Goal: Task Accomplishment & Management: Manage account settings

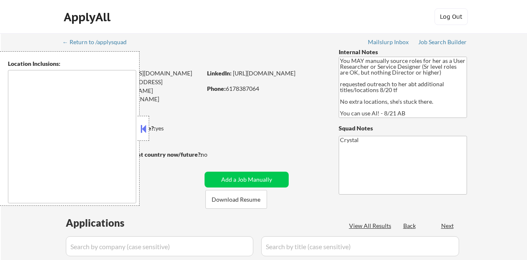
type textarea "[GEOGRAPHIC_DATA], [GEOGRAPHIC_DATA] [GEOGRAPHIC_DATA], [GEOGRAPHIC_DATA] [GEOG…"
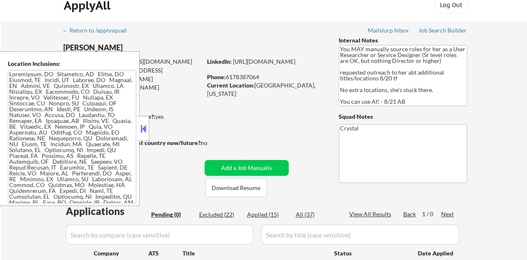
scroll to position [42, 0]
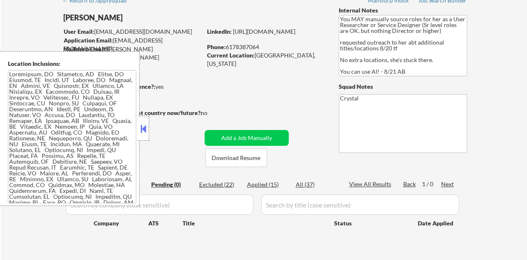
click at [147, 127] on button at bounding box center [143, 128] width 9 height 12
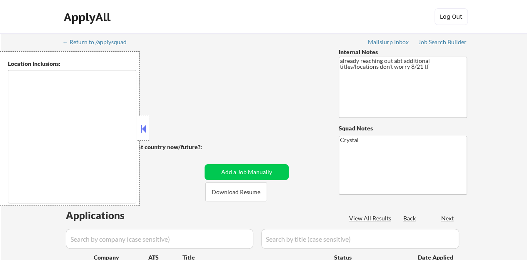
select select ""pending""
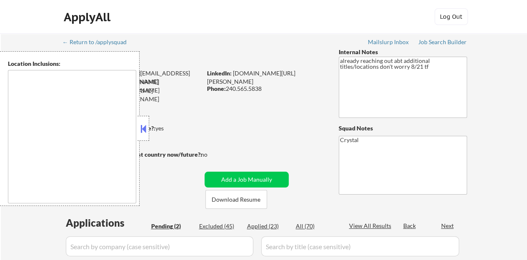
type textarea "[GEOGRAPHIC_DATA], [GEOGRAPHIC_DATA] [GEOGRAPHIC_DATA], [GEOGRAPHIC_DATA] [GEOG…"
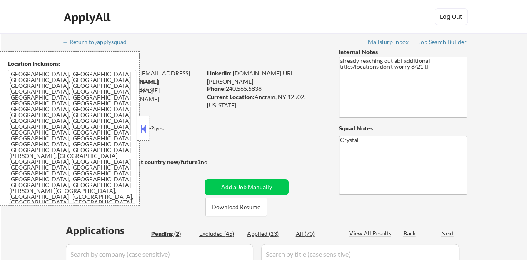
click at [283, 124] on div "← Return to /applysquad Mailslurp Inbox Job Search Builder [PERSON_NAME] User E…" at bounding box center [263, 204] width 415 height 343
click at [147, 127] on button at bounding box center [143, 128] width 9 height 12
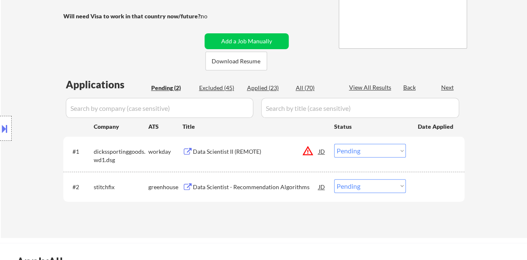
scroll to position [167, 0]
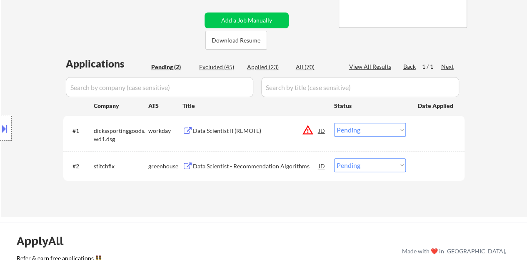
click at [269, 169] on div "Data Scientist - Recommendation Algorithms" at bounding box center [256, 166] width 126 height 8
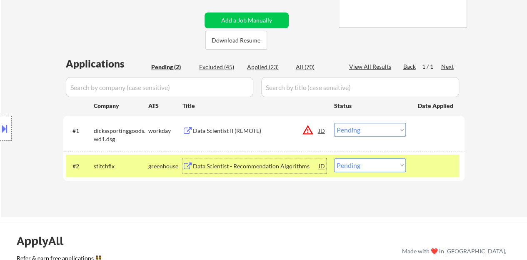
click at [356, 162] on select "Choose an option... Pending Applied Excluded (Questions) Excluded (Expired) Exc…" at bounding box center [370, 165] width 72 height 14
select select ""applied""
click at [334, 158] on select "Choose an option... Pending Applied Excluded (Questions) Excluded (Expired) Exc…" at bounding box center [370, 165] width 72 height 14
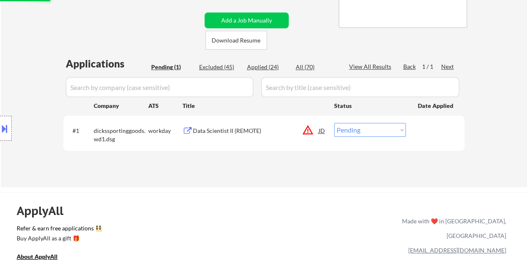
click at [189, 129] on button at bounding box center [187, 131] width 10 height 8
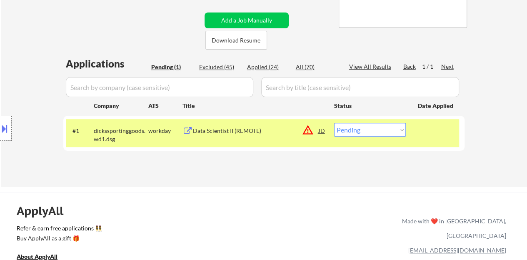
click at [342, 125] on select "Choose an option... Pending Applied Excluded (Questions) Excluded (Expired) Exc…" at bounding box center [370, 130] width 72 height 14
select select ""excluded__expired_""
click at [334, 123] on select "Choose an option... Pending Applied Excluded (Questions) Excluded (Expired) Exc…" at bounding box center [370, 130] width 72 height 14
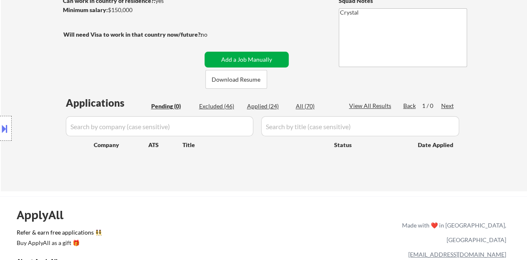
scroll to position [83, 0]
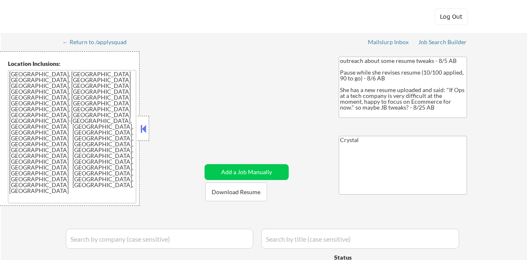
select select ""applied""
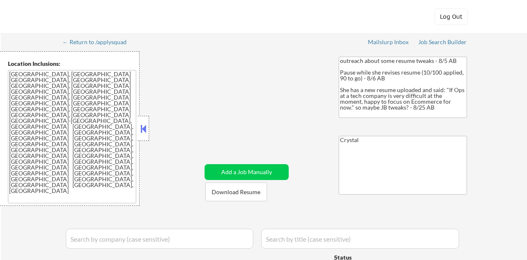
select select ""applied""
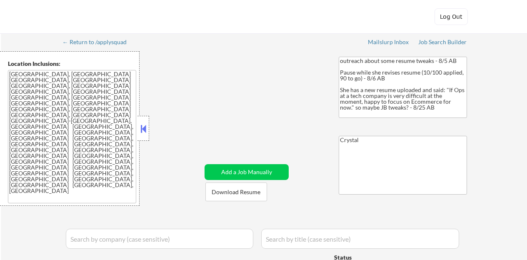
select select ""applied""
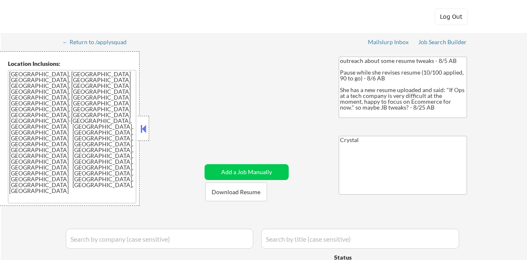
select select ""applied""
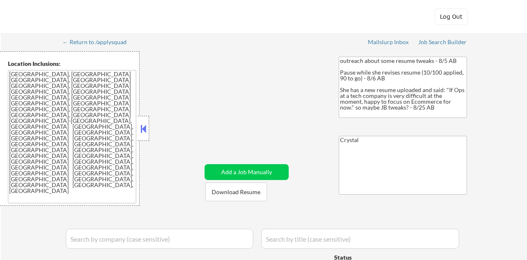
select select ""applied""
select select ""pending""
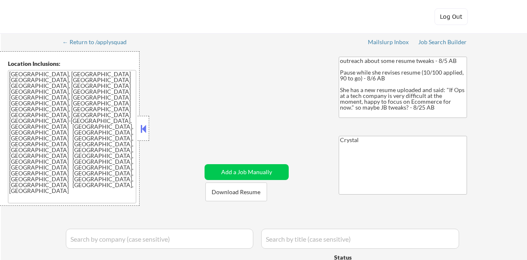
select select ""pending""
select select ""excluded__expired_""
select select ""pending""
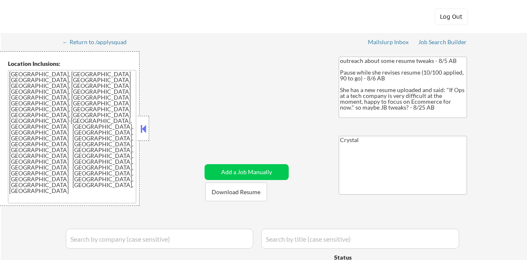
select select ""excluded__salary_""
select select ""excluded__bad_match_""
select select ""excluded__expired_""
select select ""excluded""
select select ""pending""
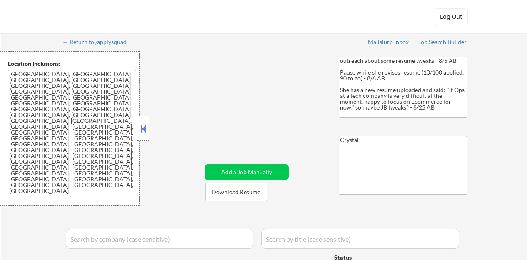
select select ""pending""
select select ""excluded__location_""
select select ""pending""
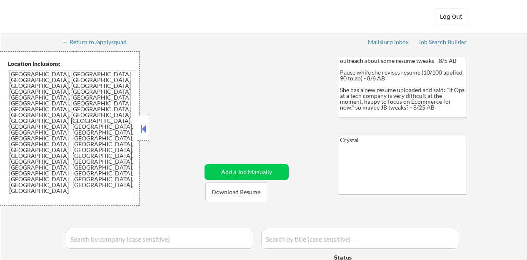
select select ""excluded__expired_""
select select ""pending""
select select ""excluded__bad_match_""
select select ""excluded__expired_""
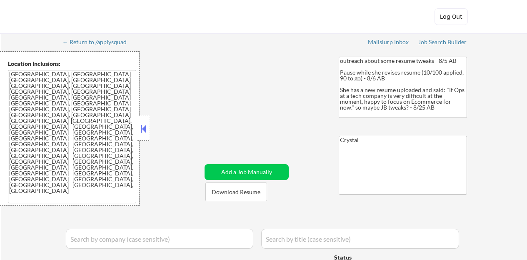
select select ""excluded""
select select ""pending""
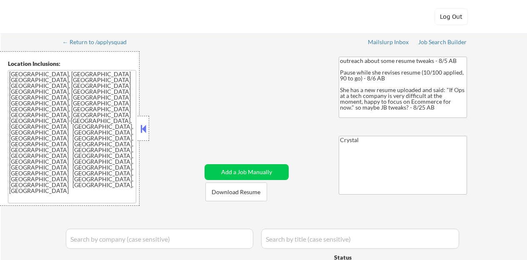
select select ""excluded__bad_match_""
select select ""pending""
select select ""excluded__expired_""
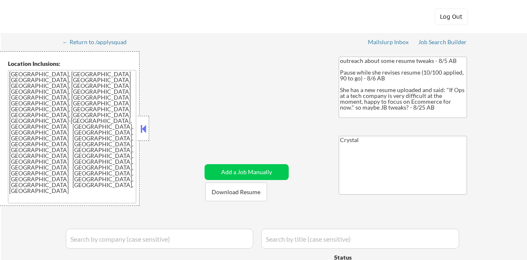
select select ""pending""
select select ""excluded__expired_""
select select ""pending""
select select ""excluded__bad_match_""
select select ""pending""
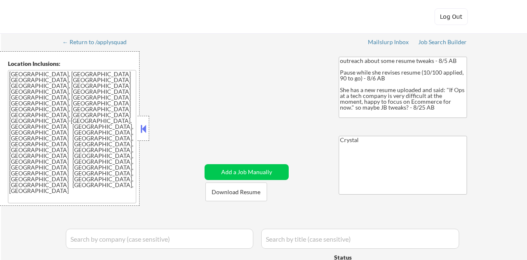
select select ""pending""
select select ""excluded__location_""
select select ""pending""
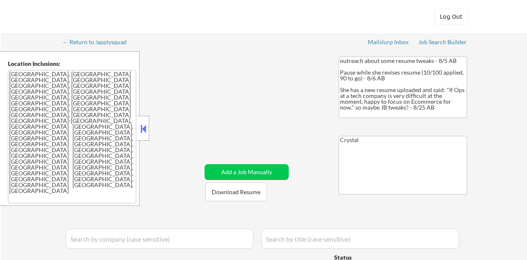
select select ""pending""
select select ""excluded__bad_match_""
select select ""pending""
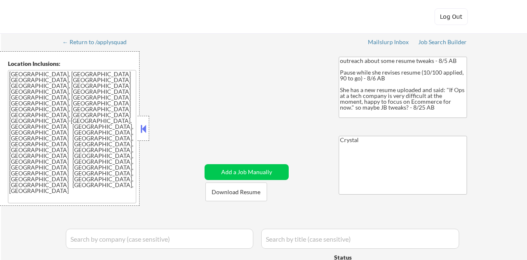
select select ""pending""
select select ""excluded__location_""
select select ""pending""
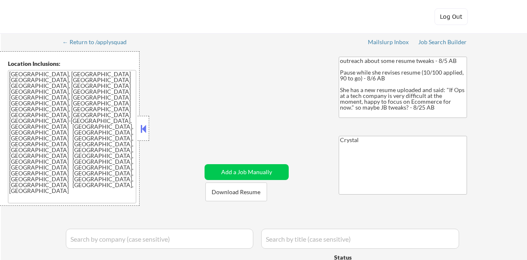
select select ""pending""
select select ""excluded__expired_""
select select ""pending""
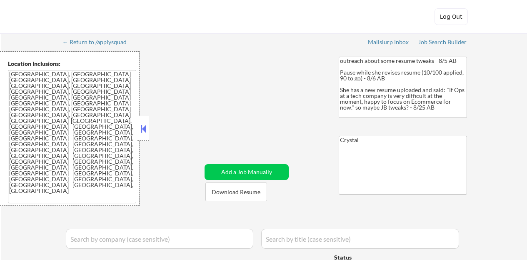
select select ""pending""
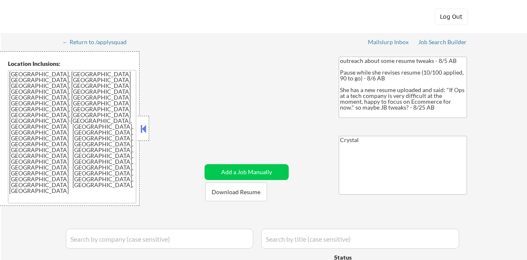
select select ""pending""
select select ""excluded__bad_match_""
select select ""pending""
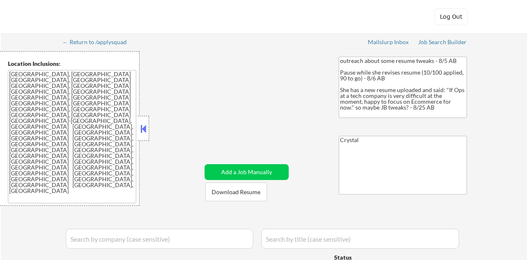
select select ""excluded__bad_match_""
select select ""pending""
select select ""excluded__expired_""
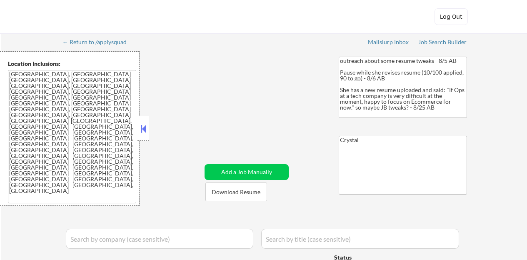
select select ""excluded__expired_""
select select ""pending""
select select ""excluded""
select select ""excluded__expired_""
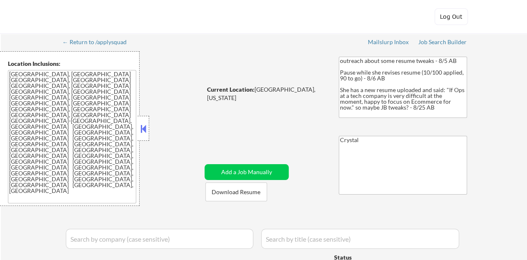
click at [142, 134] on button at bounding box center [143, 128] width 9 height 12
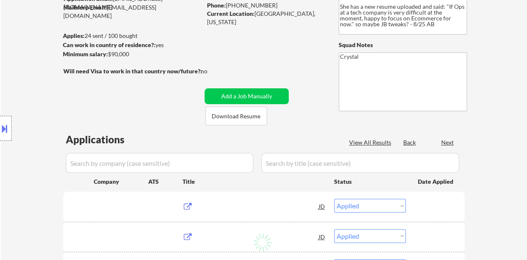
select select ""pending""
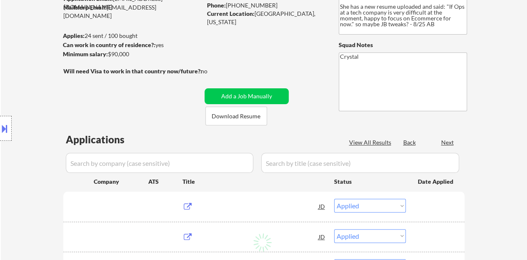
select select ""pending""
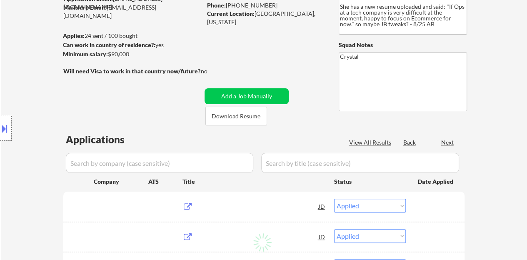
select select ""pending""
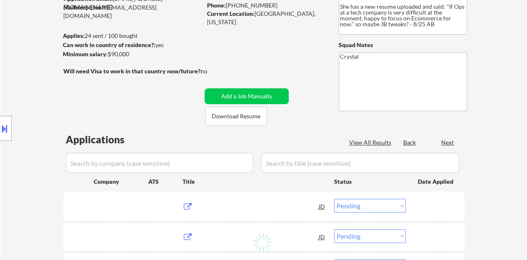
select select ""pending""
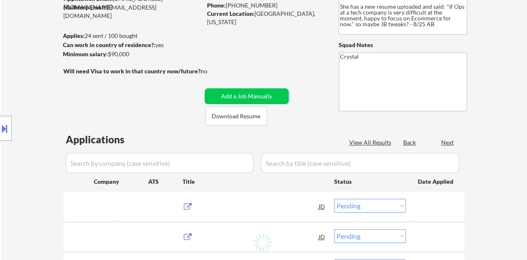
select select ""pending""
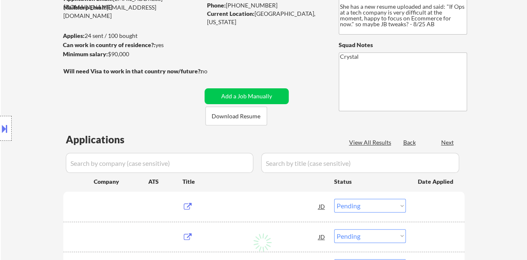
select select ""pending""
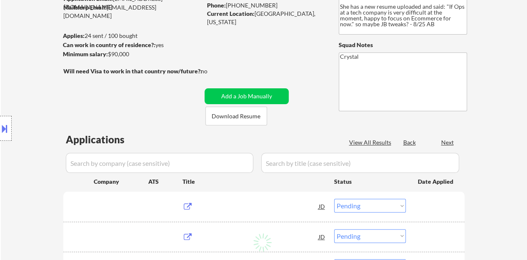
select select ""pending""
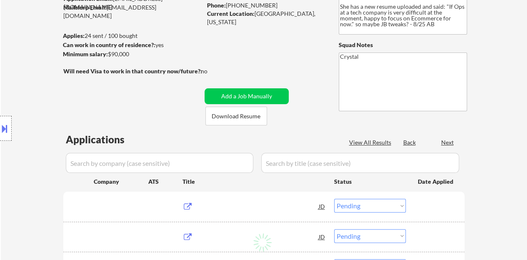
select select ""pending""
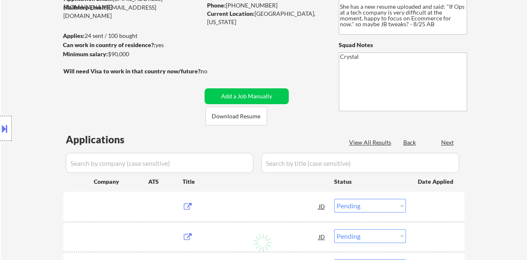
select select ""pending""
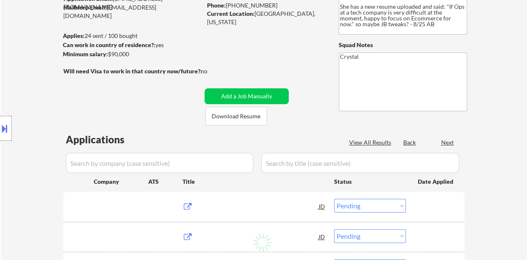
select select ""pending""
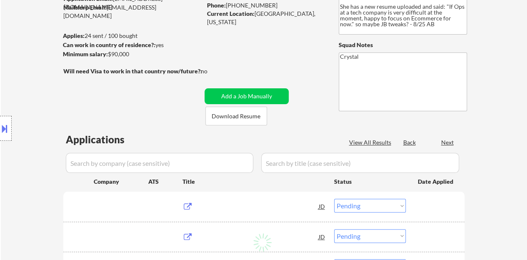
select select ""pending""
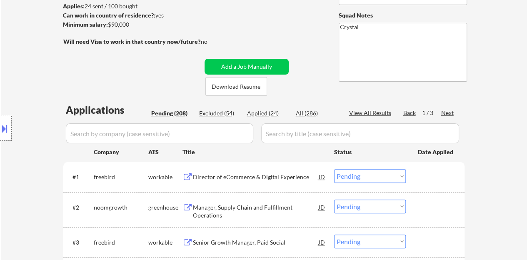
scroll to position [125, 0]
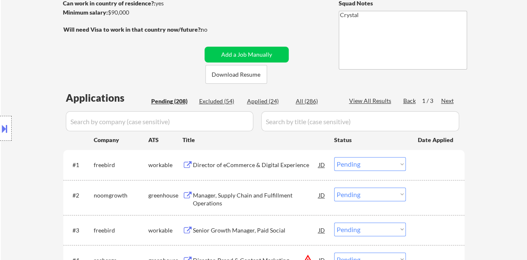
click at [233, 198] on div "Manager, Supply Chain and Fulfillment Operations" at bounding box center [256, 199] width 126 height 16
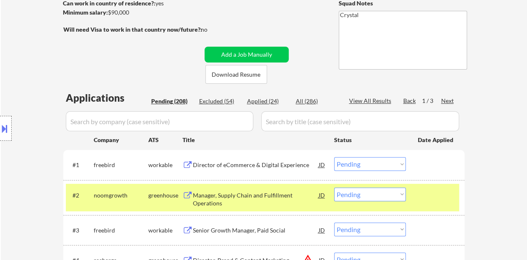
click at [390, 194] on select "Choose an option... Pending Applied Excluded (Questions) Excluded (Expired) Exc…" at bounding box center [370, 194] width 72 height 14
click at [334, 187] on select "Choose an option... Pending Applied Excluded (Questions) Excluded (Expired) Exc…" at bounding box center [370, 194] width 72 height 14
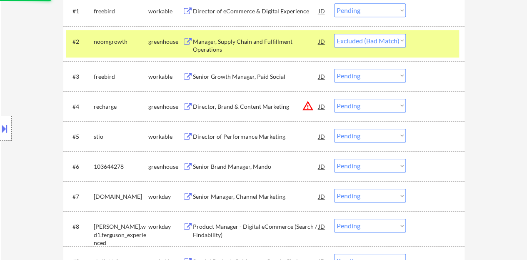
scroll to position [291, 0]
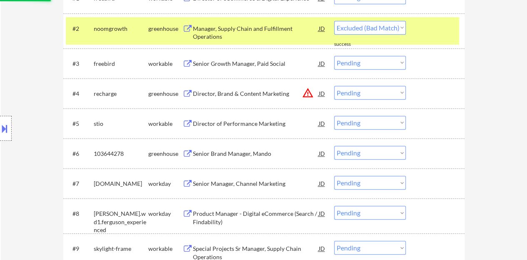
select select ""pending""
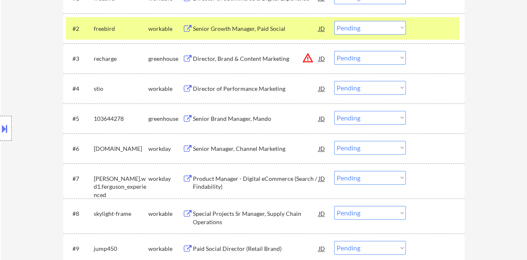
click at [436, 31] on div at bounding box center [436, 28] width 37 height 15
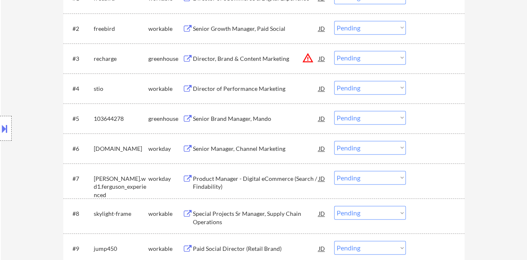
click at [232, 119] on div "Senior Brand Manager, Mando" at bounding box center [256, 118] width 126 height 8
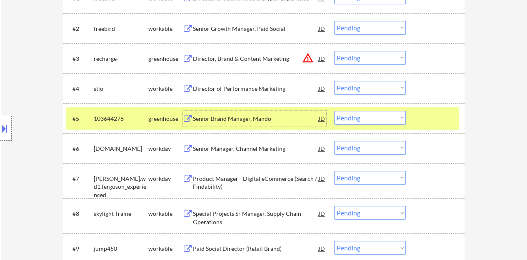
click at [363, 115] on select "Choose an option... Pending Applied Excluded (Questions) Excluded (Expired) Exc…" at bounding box center [370, 118] width 72 height 14
click at [363, 119] on select "Choose an option... Pending Applied Excluded (Questions) Excluded (Expired) Exc…" at bounding box center [370, 118] width 72 height 14
click at [347, 118] on select "Choose an option... Pending Applied Excluded (Questions) Excluded (Expired) Exc…" at bounding box center [370, 118] width 72 height 14
click at [350, 76] on div "#4 stio workable Director of Performance Marketing JD warning_amber Choose an o…" at bounding box center [263, 88] width 401 height 30
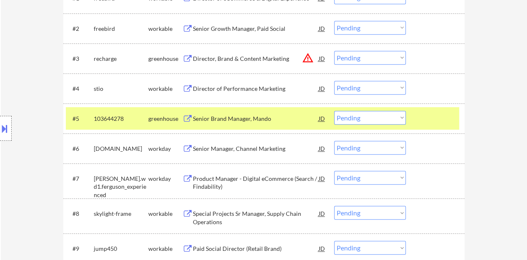
scroll to position [333, 0]
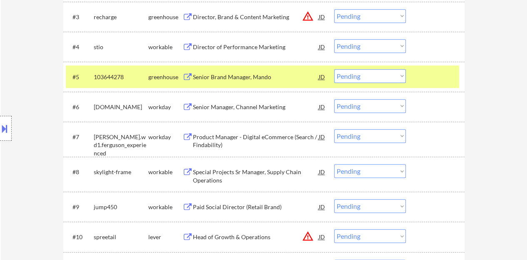
click at [343, 75] on select "Choose an option... Pending Applied Excluded (Questions) Excluded (Expired) Exc…" at bounding box center [370, 76] width 72 height 14
click at [370, 81] on select "Choose an option... Pending Applied Excluded (Questions) Excluded (Expired) Exc…" at bounding box center [370, 76] width 72 height 14
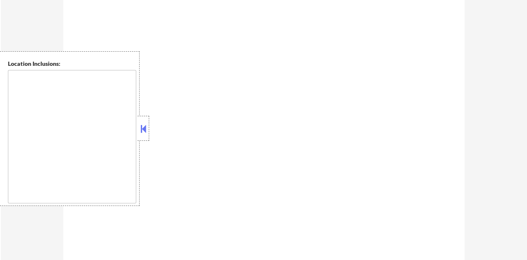
type textarea "[GEOGRAPHIC_DATA], [GEOGRAPHIC_DATA] [GEOGRAPHIC_DATA], [GEOGRAPHIC_DATA] [GEOG…"
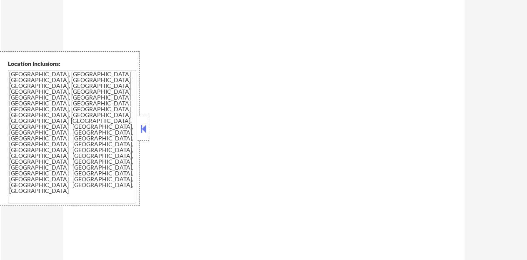
scroll to position [333, 0]
select select ""pending""
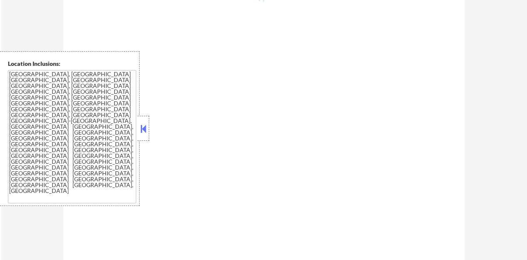
select select ""pending""
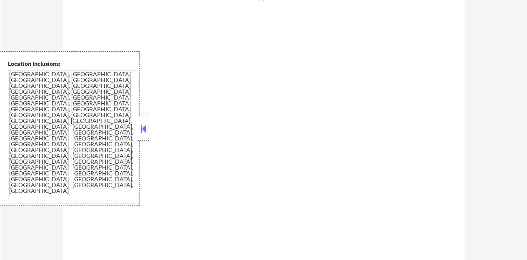
select select ""pending""
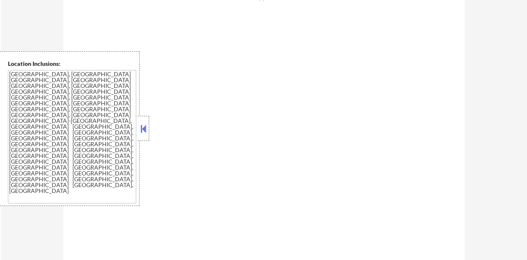
select select ""pending""
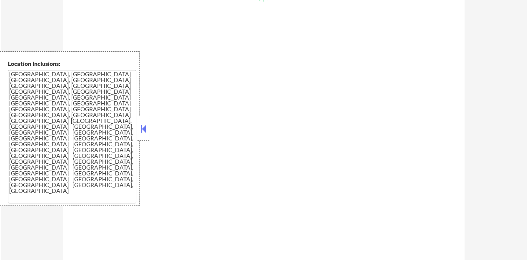
select select ""pending""
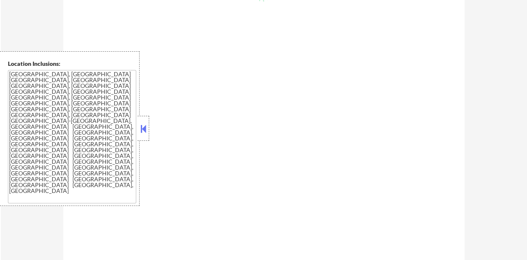
select select ""pending""
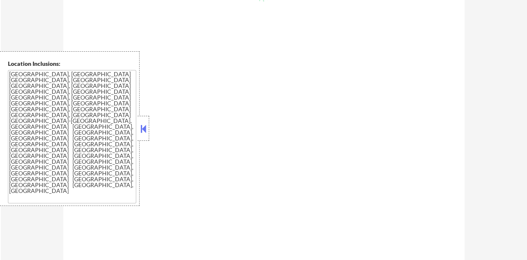
select select ""pending""
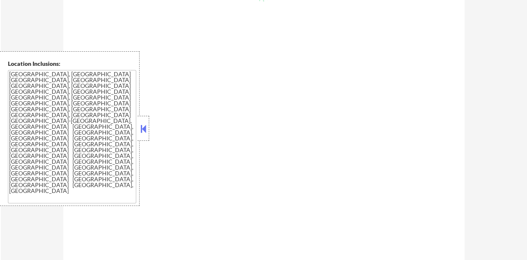
select select ""pending""
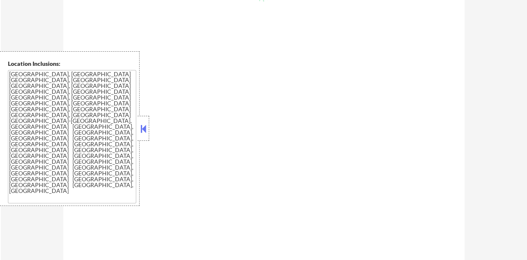
select select ""pending""
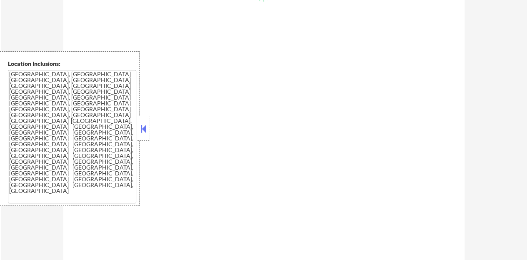
select select ""pending""
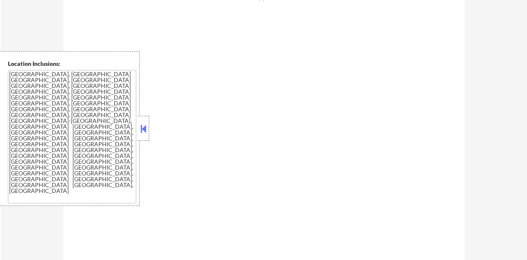
select select ""pending""
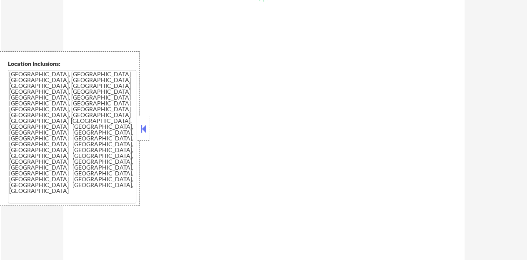
select select ""pending""
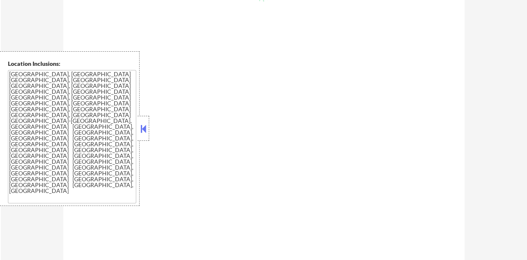
select select ""pending""
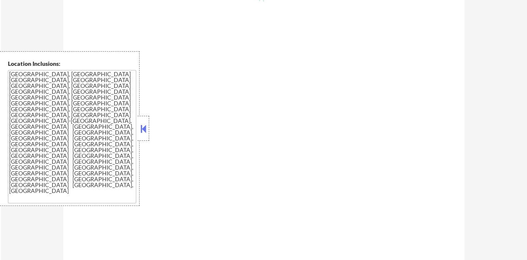
select select ""pending""
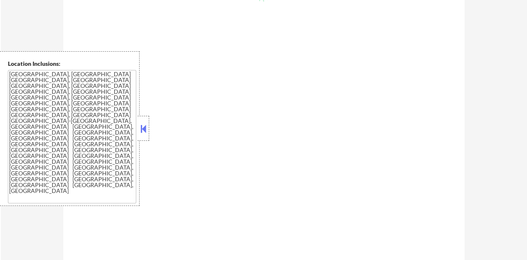
select select ""pending""
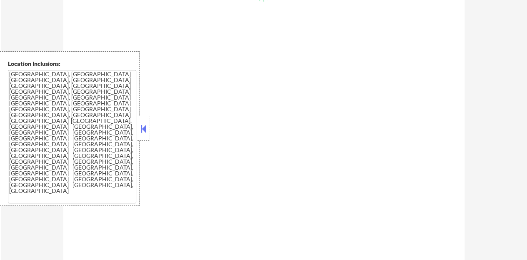
select select ""pending""
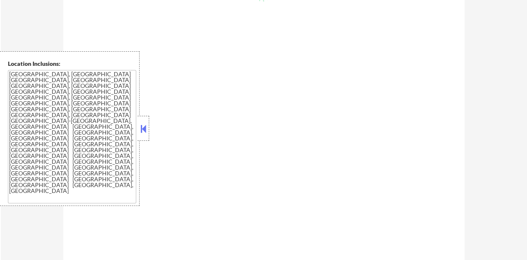
select select ""pending""
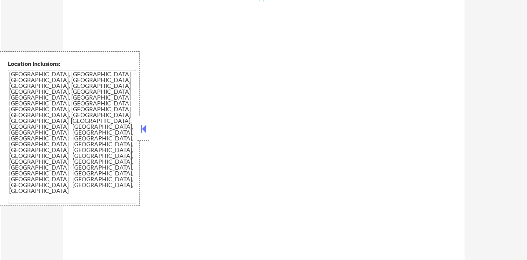
select select ""pending""
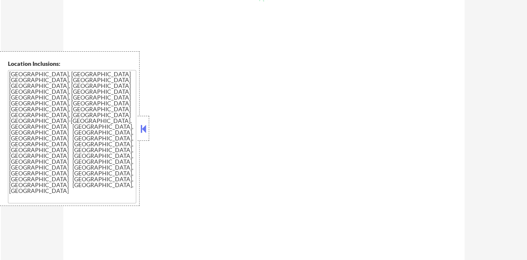
select select ""pending""
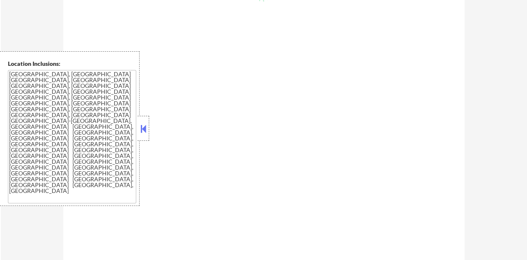
select select ""pending""
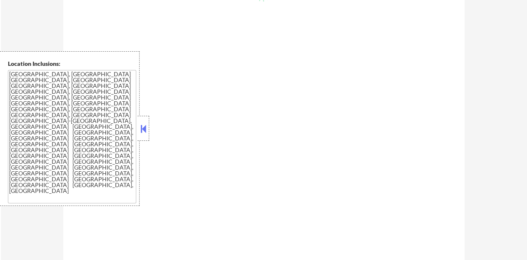
select select ""pending""
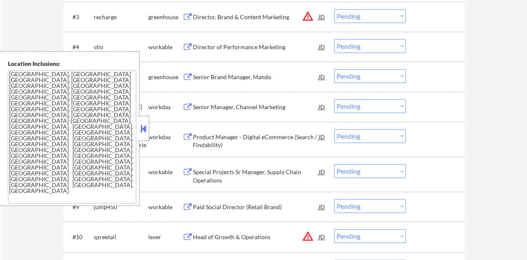
click at [145, 127] on button at bounding box center [143, 128] width 9 height 12
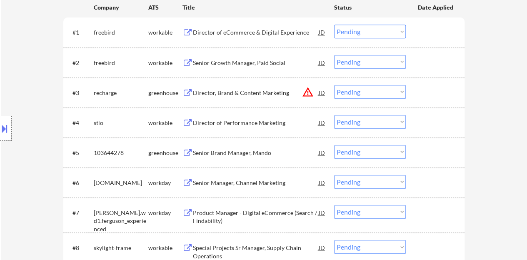
scroll to position [250, 0]
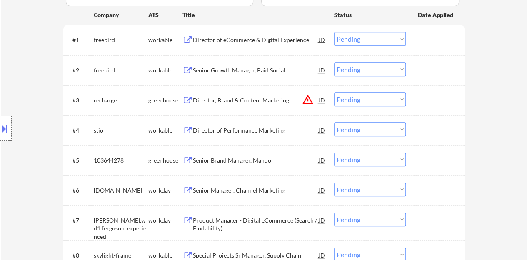
click at [382, 158] on select "Choose an option... Pending Applied Excluded (Questions) Excluded (Expired) Exc…" at bounding box center [370, 159] width 72 height 14
click at [334, 152] on select "Choose an option... Pending Applied Excluded (Questions) Excluded (Expired) Exc…" at bounding box center [370, 159] width 72 height 14
select select ""pending""
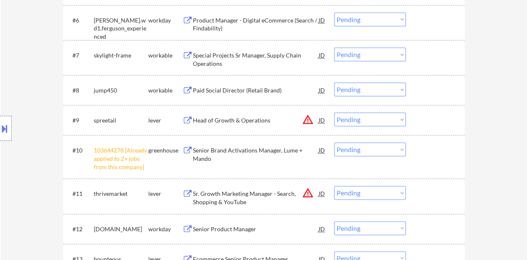
scroll to position [458, 0]
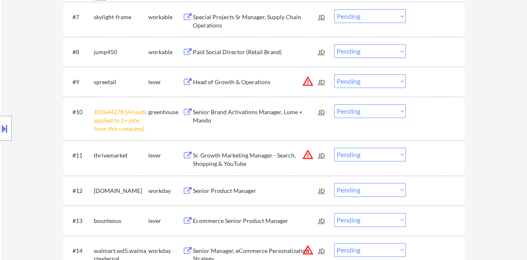
click at [348, 109] on select "Choose an option... Pending Applied Excluded (Questions) Excluded (Expired) Exc…" at bounding box center [370, 111] width 72 height 14
click at [334, 104] on select "Choose an option... Pending Applied Excluded (Questions) Excluded (Expired) Exc…" at bounding box center [370, 111] width 72 height 14
select select ""pending""
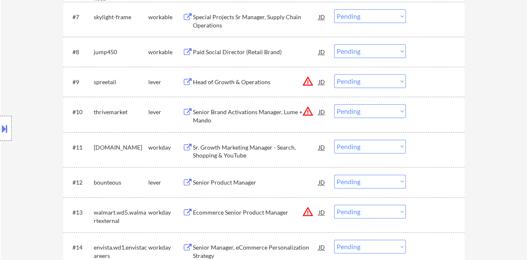
scroll to position [500, 0]
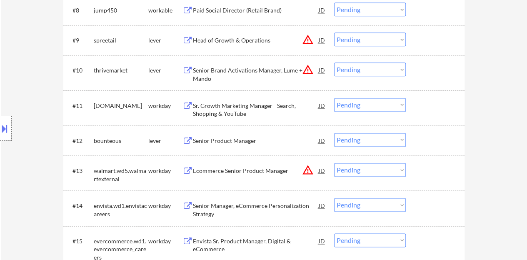
click at [225, 142] on div "Senior Product Manager" at bounding box center [256, 141] width 126 height 8
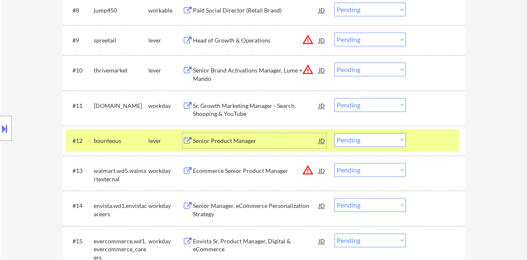
click at [423, 136] on div at bounding box center [436, 140] width 37 height 15
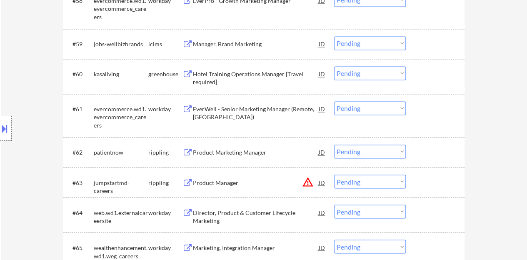
scroll to position [2206, 0]
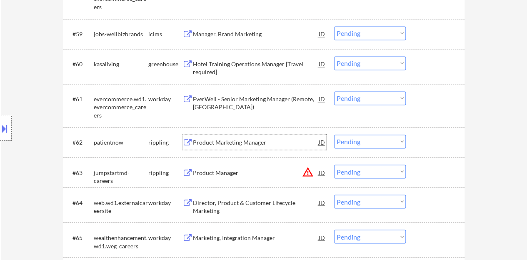
click at [237, 140] on div "Product Marketing Manager" at bounding box center [256, 142] width 126 height 8
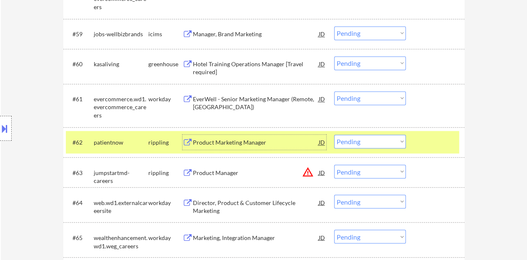
click at [372, 142] on select "Choose an option... Pending Applied Excluded (Questions) Excluded (Expired) Exc…" at bounding box center [370, 141] width 72 height 14
click at [334, 134] on select "Choose an option... Pending Applied Excluded (Questions) Excluded (Expired) Exc…" at bounding box center [370, 141] width 72 height 14
select select ""pending""
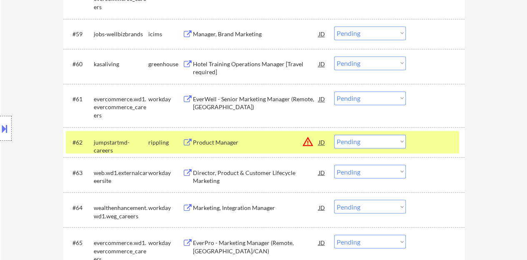
click at [423, 144] on div at bounding box center [436, 141] width 37 height 15
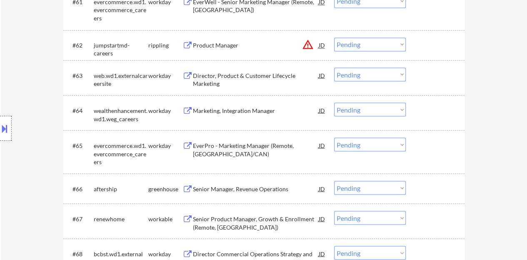
scroll to position [2331, 0]
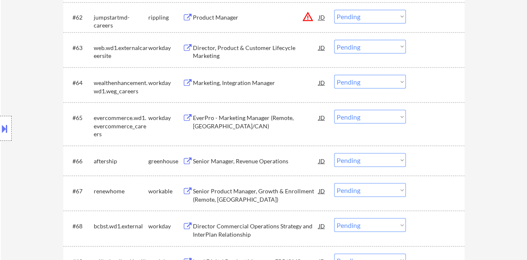
click at [240, 157] on div "Senior Manager, Revenue Operations" at bounding box center [256, 161] width 126 height 8
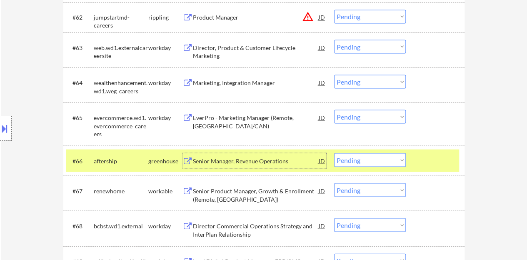
click at [364, 159] on select "Choose an option... Pending Applied Excluded (Questions) Excluded (Expired) Exc…" at bounding box center [370, 160] width 72 height 14
click at [334, 153] on select "Choose an option... Pending Applied Excluded (Questions) Excluded (Expired) Exc…" at bounding box center [370, 160] width 72 height 14
select select ""pending""
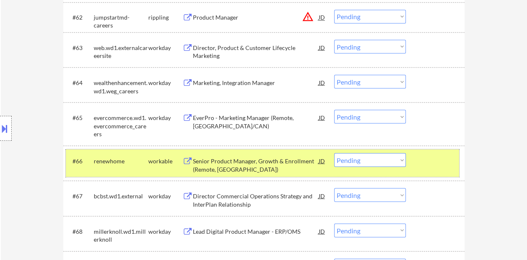
click at [418, 159] on div at bounding box center [436, 160] width 37 height 15
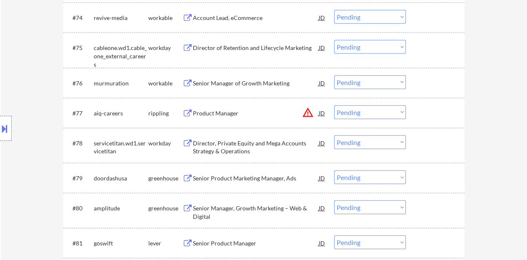
scroll to position [2789, 0]
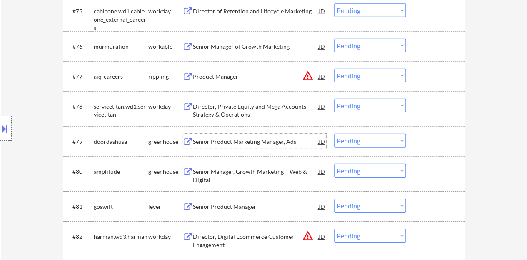
click at [252, 143] on div "Senior Product Marketing Manager, Ads" at bounding box center [256, 141] width 126 height 8
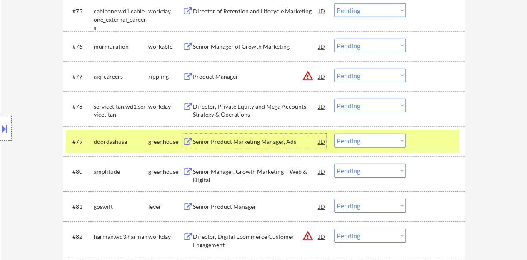
click at [354, 142] on select "Choose an option... Pending Applied Excluded (Questions) Excluded (Expired) Exc…" at bounding box center [370, 141] width 72 height 14
click at [334, 134] on select "Choose an option... Pending Applied Excluded (Questions) Excluded (Expired) Exc…" at bounding box center [370, 141] width 72 height 14
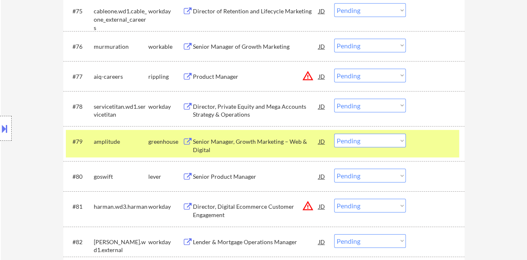
click at [197, 145] on div "Senior Manager, Growth Marketing – Web & Digital" at bounding box center [256, 145] width 126 height 16
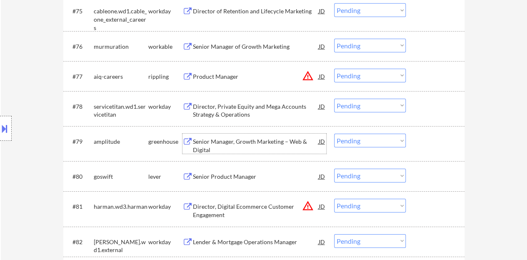
click at [435, 144] on div at bounding box center [436, 141] width 37 height 15
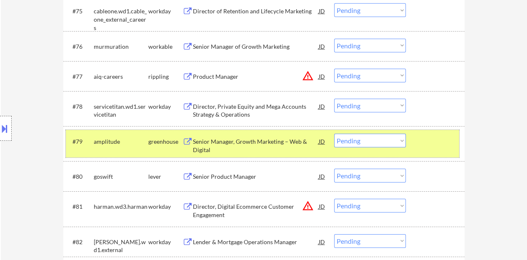
click at [368, 140] on select "Choose an option... Pending Applied Excluded (Questions) Excluded (Expired) Exc…" at bounding box center [370, 141] width 72 height 14
click at [334, 134] on select "Choose an option... Pending Applied Excluded (Questions) Excluded (Expired) Exc…" at bounding box center [370, 141] width 72 height 14
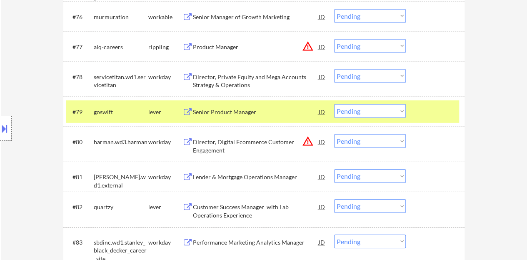
scroll to position [2831, 0]
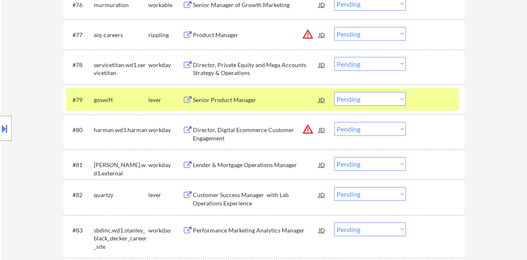
click at [239, 101] on div "Senior Product Manager" at bounding box center [256, 100] width 126 height 8
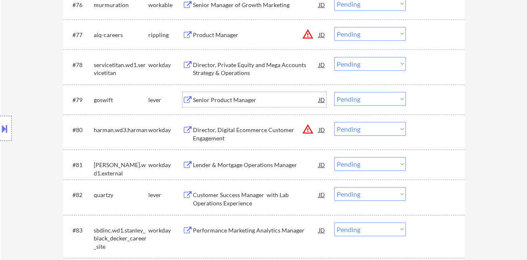
click at [374, 94] on select "Choose an option... Pending Applied Excluded (Questions) Excluded (Expired) Exc…" at bounding box center [370, 99] width 72 height 14
click at [334, 92] on select "Choose an option... Pending Applied Excluded (Questions) Excluded (Expired) Exc…" at bounding box center [370, 99] width 72 height 14
select select ""pending""
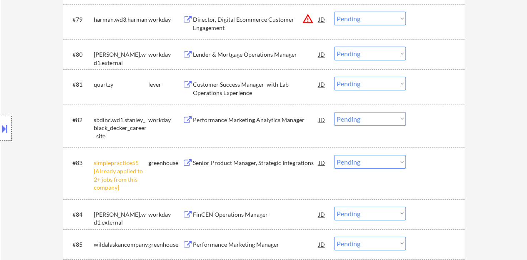
scroll to position [2956, 0]
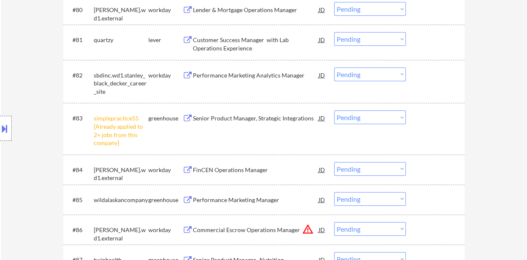
click at [378, 122] on select "Choose an option... Pending Applied Excluded (Questions) Excluded (Expired) Exc…" at bounding box center [370, 117] width 72 height 14
click at [334, 110] on select "Choose an option... Pending Applied Excluded (Questions) Excluded (Expired) Exc…" at bounding box center [370, 117] width 72 height 14
select select ""pending""
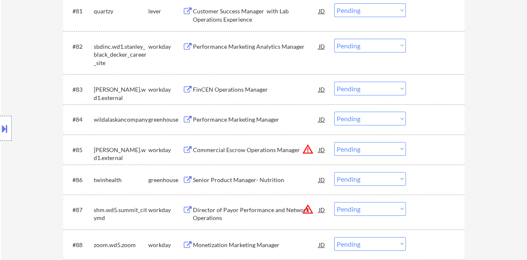
scroll to position [2997, 0]
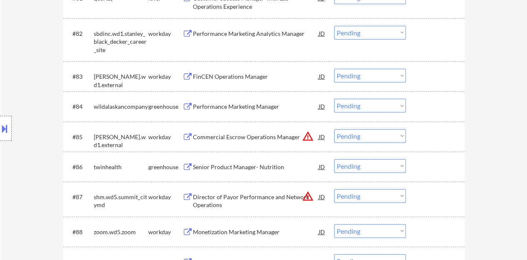
click at [216, 165] on div "Senior Product Manager- Nutrition" at bounding box center [256, 167] width 126 height 8
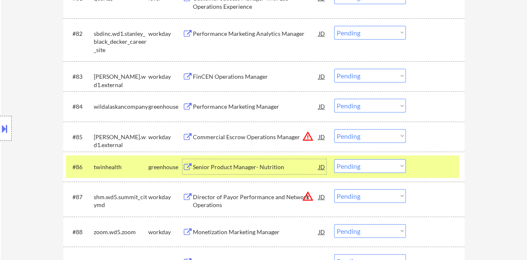
click at [381, 162] on select "Choose an option... Pending Applied Excluded (Questions) Excluded (Expired) Exc…" at bounding box center [370, 166] width 72 height 14
click at [334, 159] on select "Choose an option... Pending Applied Excluded (Questions) Excluded (Expired) Exc…" at bounding box center [370, 166] width 72 height 14
select select ""pending""
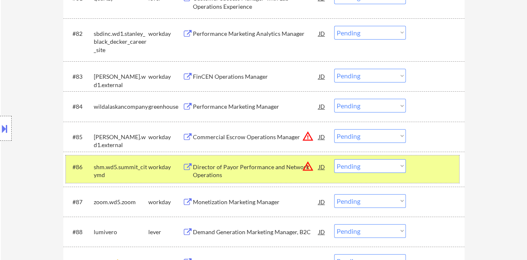
click at [441, 171] on div at bounding box center [436, 166] width 37 height 15
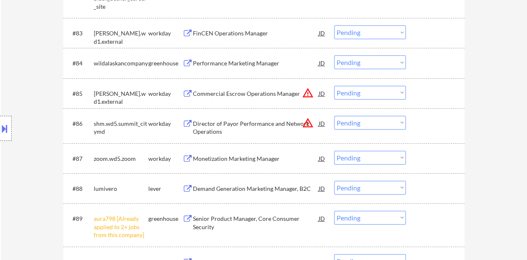
scroll to position [3081, 0]
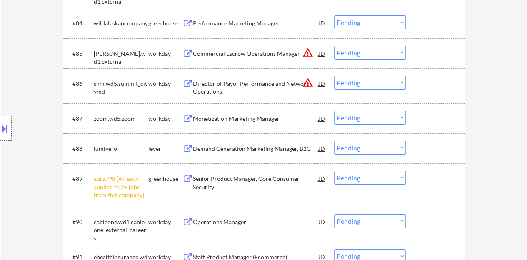
click at [382, 179] on select "Choose an option... Pending Applied Excluded (Questions) Excluded (Expired) Exc…" at bounding box center [370, 178] width 72 height 14
click at [334, 171] on select "Choose an option... Pending Applied Excluded (Questions) Excluded (Expired) Exc…" at bounding box center [370, 178] width 72 height 14
select select ""pending""
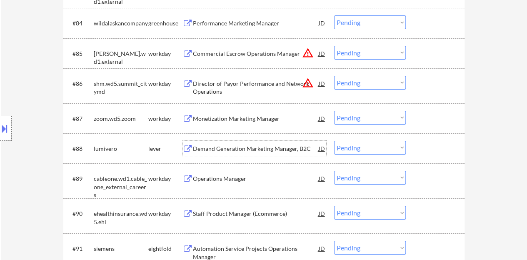
click at [291, 150] on div "Demand Generation Marketing Manager, B2C" at bounding box center [256, 148] width 126 height 8
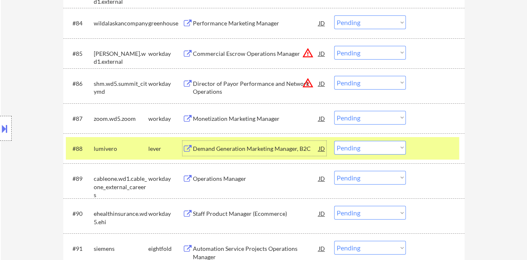
click at [360, 149] on select "Choose an option... Pending Applied Excluded (Questions) Excluded (Expired) Exc…" at bounding box center [370, 148] width 72 height 14
click at [334, 141] on select "Choose an option... Pending Applied Excluded (Questions) Excluded (Expired) Exc…" at bounding box center [370, 148] width 72 height 14
select select ""pending""
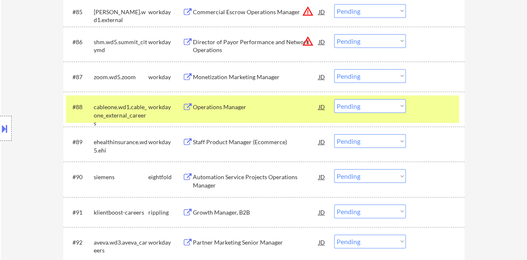
scroll to position [3164, 0]
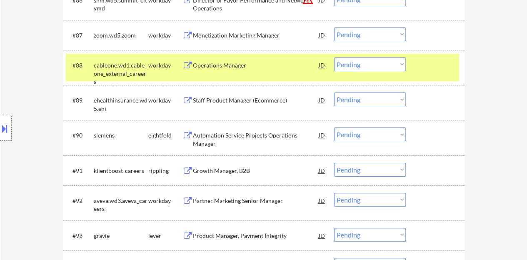
click at [426, 75] on div "#88 cableone.wd1.cable_one_external_careers workday Operations Manager JD warni…" at bounding box center [262, 67] width 393 height 27
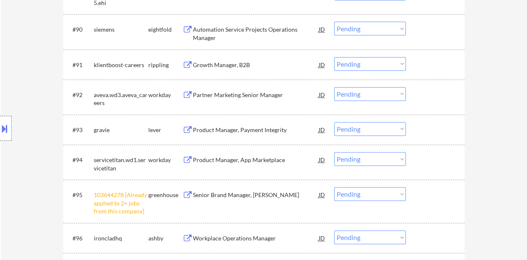
scroll to position [3289, 0]
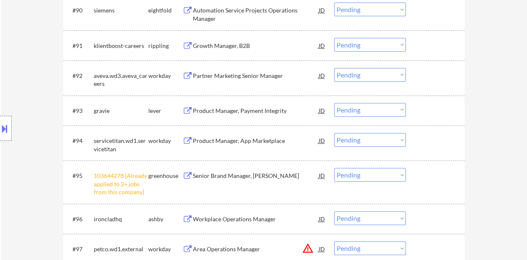
click at [378, 171] on select "Choose an option... Pending Applied Excluded (Questions) Excluded (Expired) Exc…" at bounding box center [370, 175] width 72 height 14
click at [334, 168] on select "Choose an option... Pending Applied Excluded (Questions) Excluded (Expired) Exc…" at bounding box center [370, 175] width 72 height 14
select select ""pending""
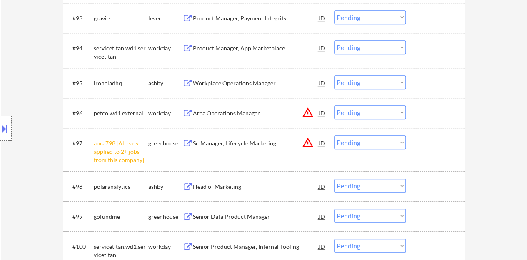
scroll to position [3414, 0]
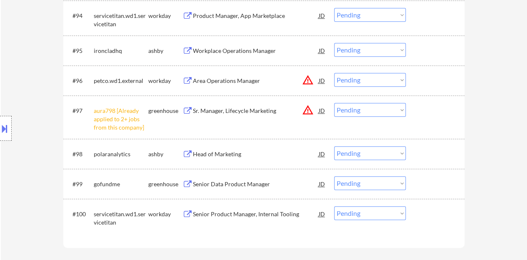
click at [359, 103] on select "Choose an option... Pending Applied Excluded (Questions) Excluded (Expired) Exc…" at bounding box center [370, 110] width 72 height 14
click at [334, 103] on select "Choose an option... Pending Applied Excluded (Questions) Excluded (Expired) Exc…" at bounding box center [370, 110] width 72 height 14
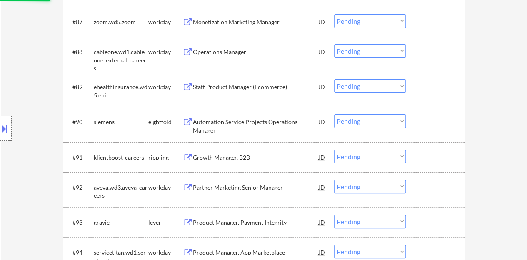
scroll to position [3164, 0]
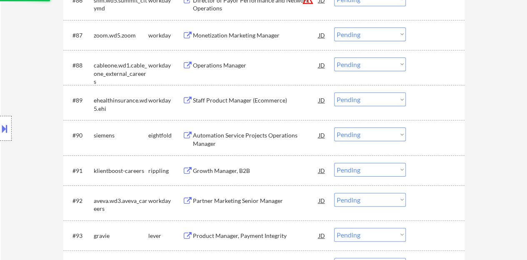
select select ""pending""
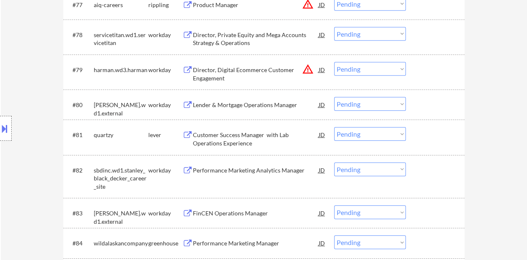
scroll to position [2873, 0]
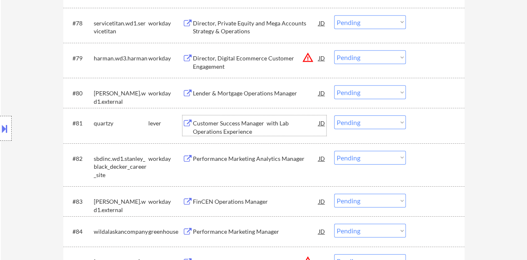
click at [257, 123] on div "Customer Success Manager with Lab Operations Experience" at bounding box center [256, 127] width 126 height 16
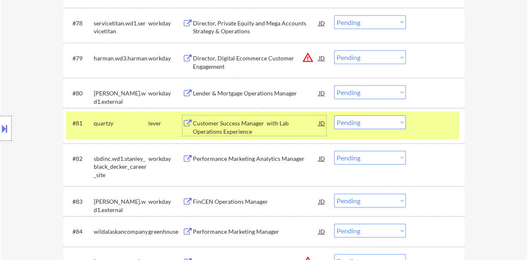
click at [356, 124] on select "Choose an option... Pending Applied Excluded (Questions) Excluded (Expired) Exc…" at bounding box center [370, 122] width 72 height 14
click at [334, 115] on select "Choose an option... Pending Applied Excluded (Questions) Excluded (Expired) Exc…" at bounding box center [370, 122] width 72 height 14
select select ""pending""
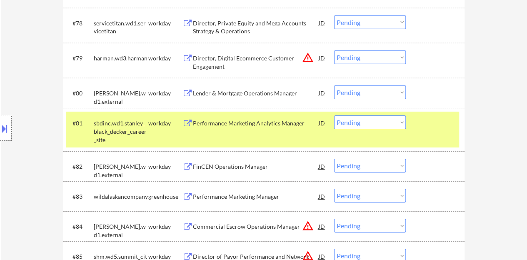
click at [449, 122] on div at bounding box center [436, 122] width 37 height 15
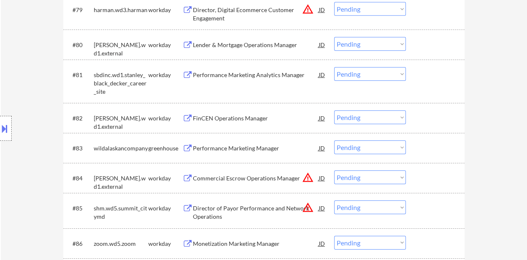
scroll to position [2956, 0]
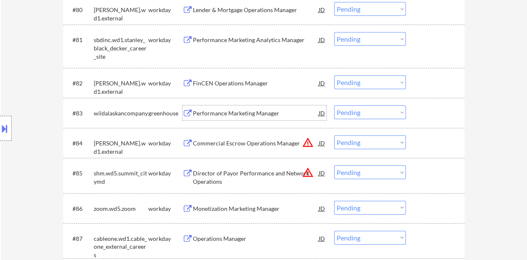
click at [241, 111] on div "Performance Marketing Manager" at bounding box center [256, 113] width 126 height 8
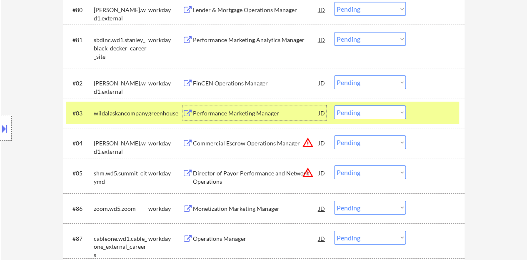
click at [355, 109] on select "Choose an option... Pending Applied Excluded (Questions) Excluded (Expired) Exc…" at bounding box center [370, 112] width 72 height 14
click at [334, 105] on select "Choose an option... Pending Applied Excluded (Questions) Excluded (Expired) Exc…" at bounding box center [370, 112] width 72 height 14
select select ""pending""
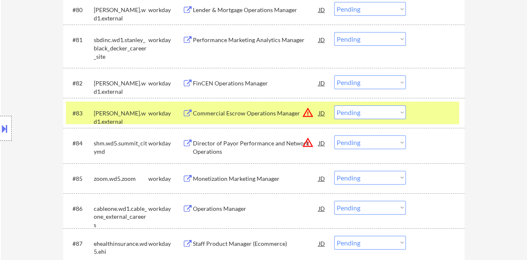
drag, startPoint x: 1, startPoint y: 264, endPoint x: 53, endPoint y: 282, distance: 55.4
drag, startPoint x: 53, startPoint y: 282, endPoint x: 32, endPoint y: 133, distance: 150.9
click at [32, 132] on div "Location Inclusions: Raleigh, NC Cary, NC Morrisville, NC Apex, NC Garner, NC W…" at bounding box center [74, 128] width 149 height 154
click at [34, 132] on div "Location Inclusions: Raleigh, NC Cary, NC Morrisville, NC Apex, NC Garner, NC W…" at bounding box center [74, 128] width 149 height 154
click at [430, 117] on div at bounding box center [436, 112] width 37 height 15
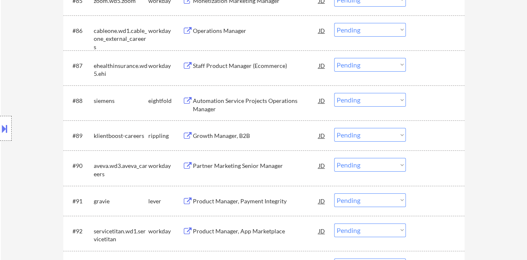
scroll to position [3164, 0]
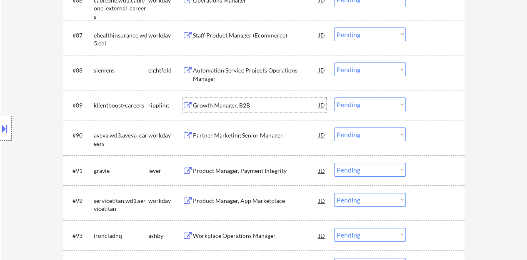
click at [207, 104] on div "Growth Manager, B2B" at bounding box center [256, 105] width 126 height 8
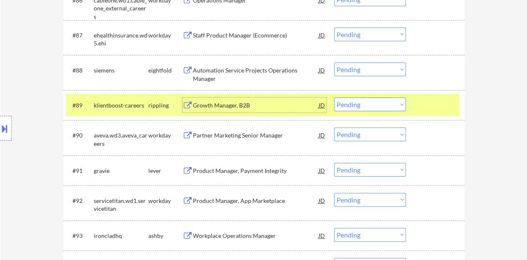
click at [401, 105] on select "Choose an option... Pending Applied Excluded (Questions) Excluded (Expired) Exc…" at bounding box center [370, 104] width 72 height 14
click at [334, 97] on select "Choose an option... Pending Applied Excluded (Questions) Excluded (Expired) Exc…" at bounding box center [370, 104] width 72 height 14
select select ""pending""
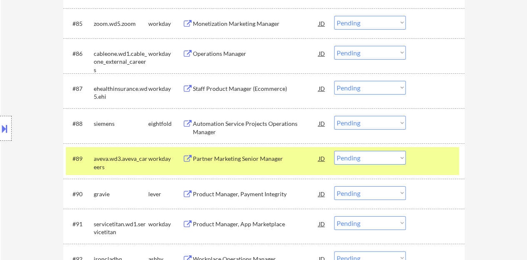
scroll to position [3122, 0]
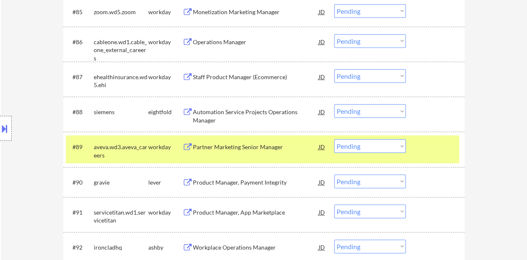
click at [451, 136] on div "#89 aveva.wd3.aveva_careers workday Partner Marketing Senior Manager JD warning…" at bounding box center [262, 148] width 393 height 27
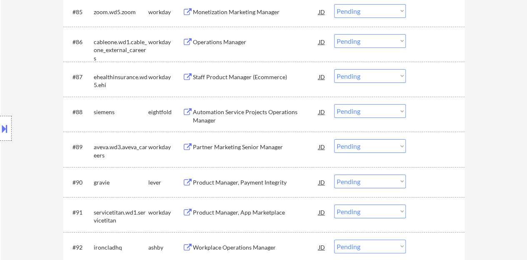
click at [278, 184] on div "Product Manager, Payment Integrity" at bounding box center [256, 182] width 126 height 8
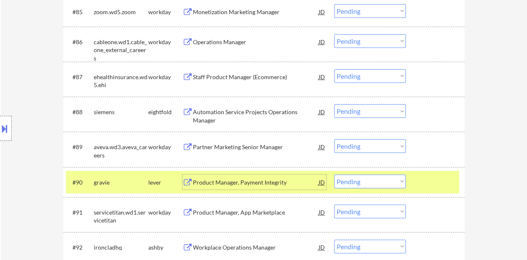
click at [365, 179] on select "Choose an option... Pending Applied Excluded (Questions) Excluded (Expired) Exc…" at bounding box center [370, 181] width 72 height 14
click at [334, 174] on select "Choose an option... Pending Applied Excluded (Questions) Excluded (Expired) Exc…" at bounding box center [370, 181] width 72 height 14
select select ""pending""
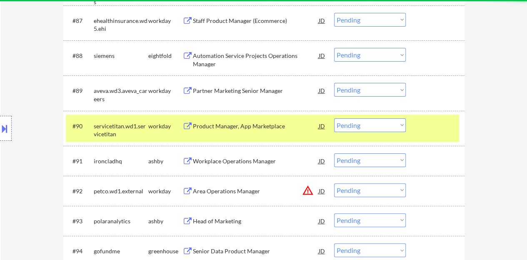
scroll to position [3206, 0]
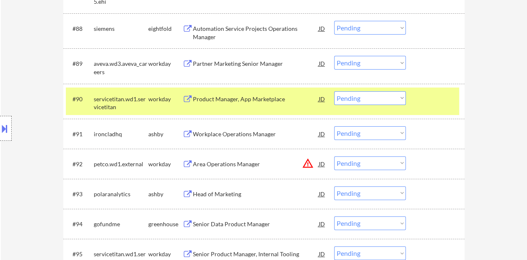
drag, startPoint x: 443, startPoint y: 108, endPoint x: 427, endPoint y: 106, distance: 15.9
click at [442, 107] on div "#90 servicetitan.wd1.servicetitan workday Product Manager, App Marketplace JD w…" at bounding box center [262, 100] width 393 height 27
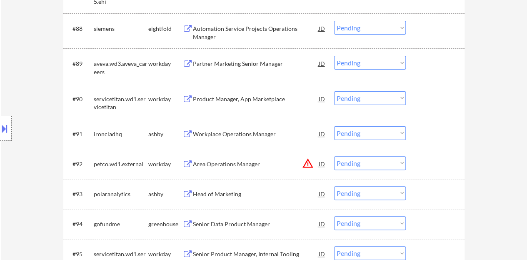
click at [234, 134] on div "Workplace Operations Manager" at bounding box center [256, 134] width 126 height 8
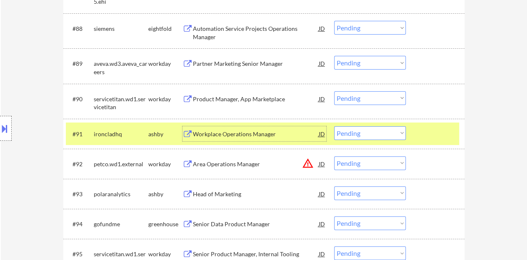
click at [365, 131] on select "Choose an option... Pending Applied Excluded (Questions) Excluded (Expired) Exc…" at bounding box center [370, 133] width 72 height 14
click at [334, 126] on select "Choose an option... Pending Applied Excluded (Questions) Excluded (Expired) Exc…" at bounding box center [370, 133] width 72 height 14
select select ""pending""
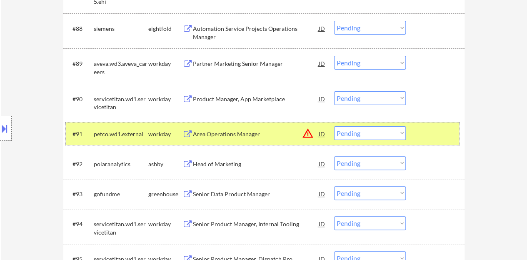
click at [450, 126] on div at bounding box center [436, 133] width 37 height 15
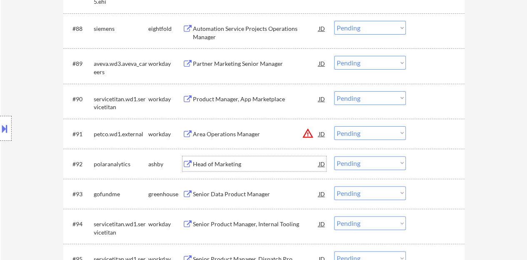
click at [231, 162] on div "Head of Marketing" at bounding box center [256, 164] width 126 height 8
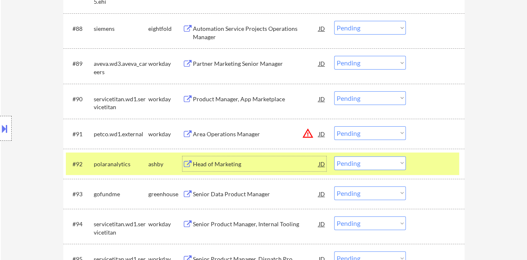
click at [357, 163] on select "Choose an option... Pending Applied Excluded (Questions) Excluded (Expired) Exc…" at bounding box center [370, 163] width 72 height 14
click at [334, 156] on select "Choose an option... Pending Applied Excluded (Questions) Excluded (Expired) Exc…" at bounding box center [370, 163] width 72 height 14
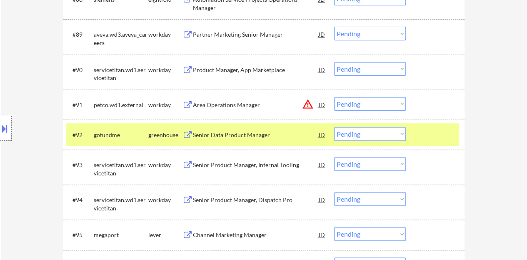
scroll to position [3247, 0]
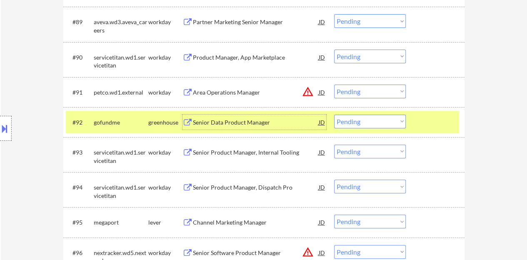
click at [246, 122] on div "Senior Data Product Manager" at bounding box center [256, 122] width 126 height 8
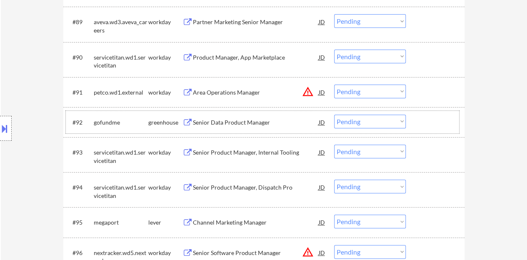
click at [411, 119] on div "#92 gofundme greenhouse Senior Data Product Manager JD warning_amber Choose an …" at bounding box center [262, 122] width 393 height 22
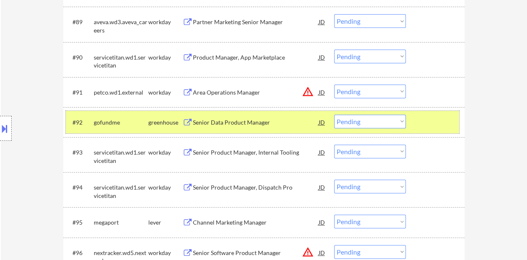
click at [349, 119] on select "Choose an option... Pending Applied Excluded (Questions) Excluded (Expired) Exc…" at bounding box center [370, 121] width 72 height 14
click at [334, 114] on select "Choose an option... Pending Applied Excluded (Questions) Excluded (Expired) Exc…" at bounding box center [370, 121] width 72 height 14
select select ""pending""
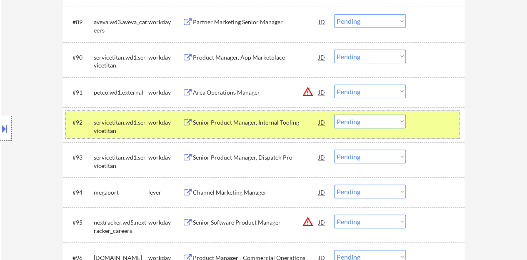
click at [428, 124] on div at bounding box center [436, 121] width 37 height 15
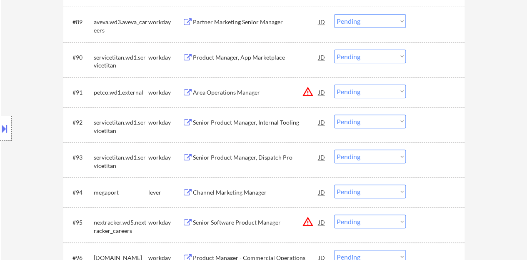
scroll to position [3289, 0]
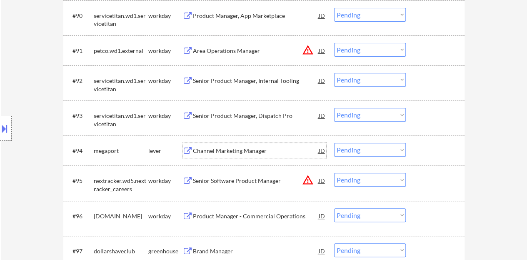
click at [245, 152] on div "Channel Marketing Manager" at bounding box center [256, 151] width 126 height 8
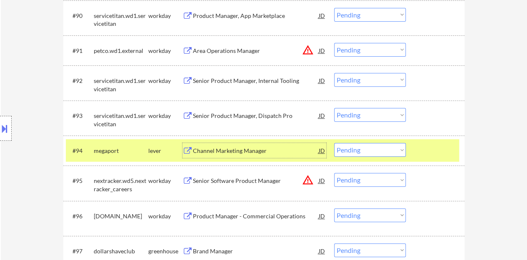
click at [368, 146] on select "Choose an option... Pending Applied Excluded (Questions) Excluded (Expired) Exc…" at bounding box center [370, 150] width 72 height 14
click at [334, 143] on select "Choose an option... Pending Applied Excluded (Questions) Excluded (Expired) Exc…" at bounding box center [370, 150] width 72 height 14
select select ""pending""
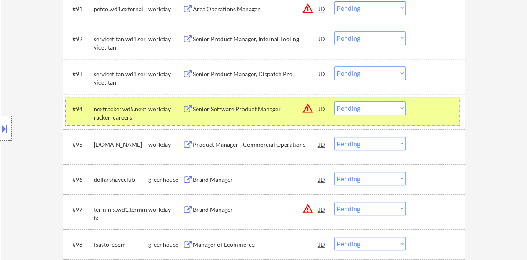
click at [435, 112] on div at bounding box center [436, 108] width 37 height 15
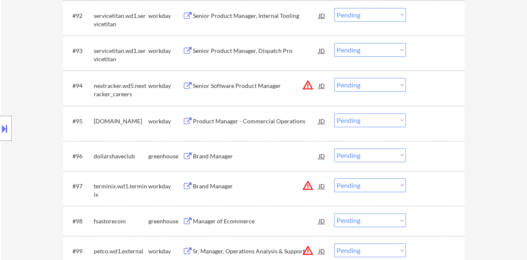
scroll to position [3372, 0]
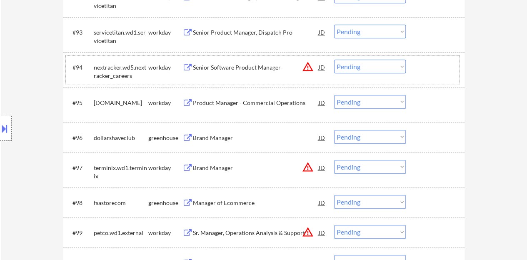
click at [218, 137] on div "Brand Manager" at bounding box center [256, 138] width 126 height 8
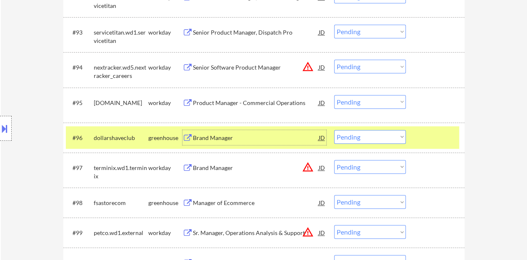
click at [372, 136] on select "Choose an option... Pending Applied Excluded (Questions) Excluded (Expired) Exc…" at bounding box center [370, 137] width 72 height 14
click at [334, 130] on select "Choose an option... Pending Applied Excluded (Questions) Excluded (Expired) Exc…" at bounding box center [370, 137] width 72 height 14
select select ""pending""
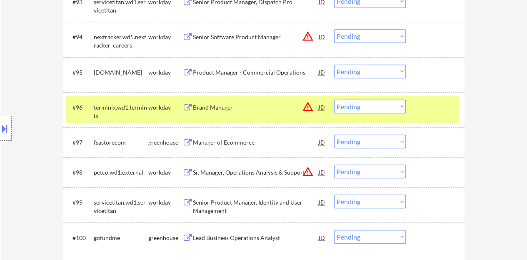
scroll to position [3414, 0]
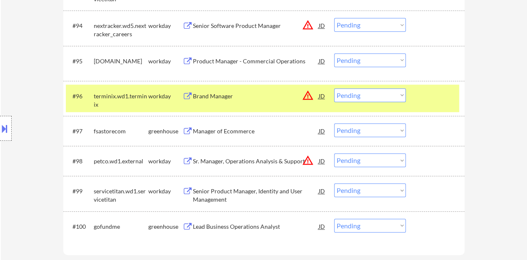
click at [426, 100] on div at bounding box center [436, 95] width 37 height 15
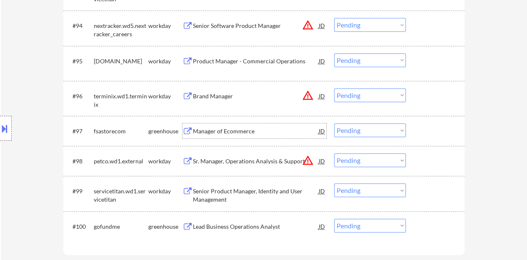
click at [245, 127] on div "Manager of Ecommerce" at bounding box center [256, 131] width 126 height 8
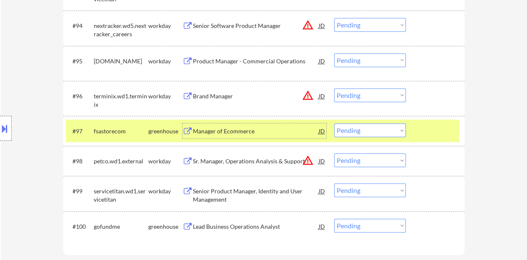
click at [353, 131] on select "Choose an option... Pending Applied Excluded (Questions) Excluded (Expired) Exc…" at bounding box center [370, 130] width 72 height 14
click at [334, 123] on select "Choose an option... Pending Applied Excluded (Questions) Excluded (Expired) Exc…" at bounding box center [370, 130] width 72 height 14
select select ""pending""
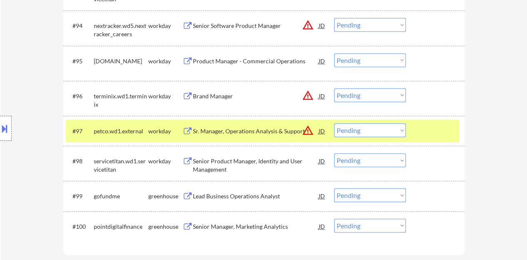
click at [425, 134] on div at bounding box center [436, 130] width 37 height 15
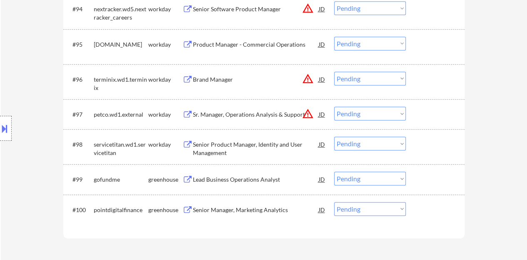
scroll to position [3455, 0]
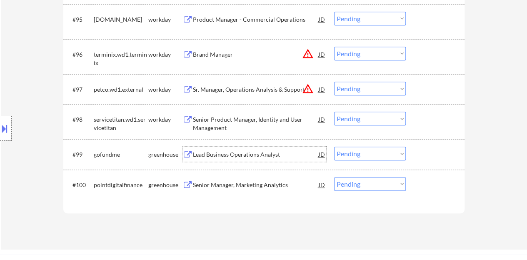
click at [254, 155] on div "Lead Business Operations Analyst" at bounding box center [256, 154] width 126 height 8
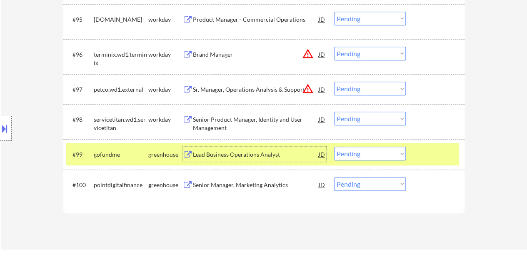
click at [391, 151] on select "Choose an option... Pending Applied Excluded (Questions) Excluded (Expired) Exc…" at bounding box center [370, 154] width 72 height 14
click at [272, 152] on div "Lead Business Operations Analyst" at bounding box center [256, 154] width 126 height 8
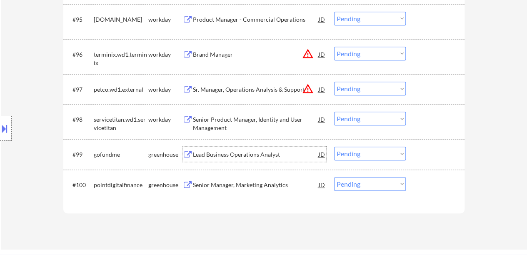
click at [447, 157] on div at bounding box center [436, 154] width 37 height 15
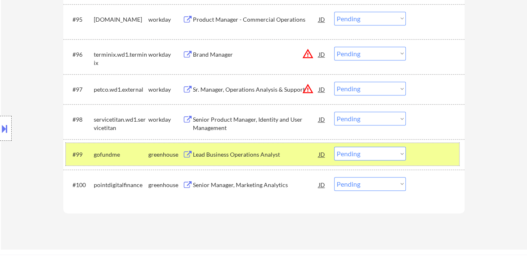
click at [346, 158] on select "Choose an option... Pending Applied Excluded (Questions) Excluded (Expired) Exc…" at bounding box center [370, 154] width 72 height 14
click at [334, 147] on select "Choose an option... Pending Applied Excluded (Questions) Excluded (Expired) Exc…" at bounding box center [370, 154] width 72 height 14
click at [278, 151] on div "Senior Manager, Marketing Analytics" at bounding box center [256, 154] width 126 height 8
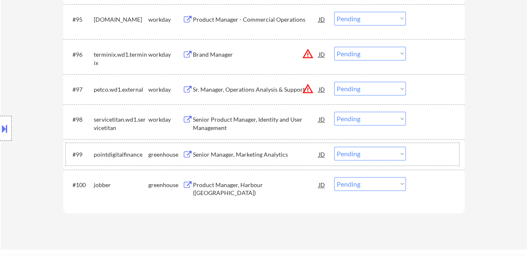
click at [430, 151] on div at bounding box center [436, 154] width 37 height 15
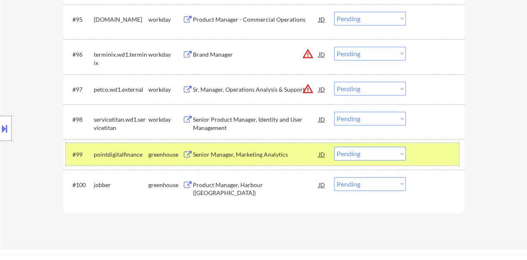
click at [370, 149] on select "Choose an option... Pending Applied Excluded (Questions) Excluded (Expired) Exc…" at bounding box center [370, 154] width 72 height 14
click at [334, 147] on select "Choose an option... Pending Applied Excluded (Questions) Excluded (Expired) Exc…" at bounding box center [370, 154] width 72 height 14
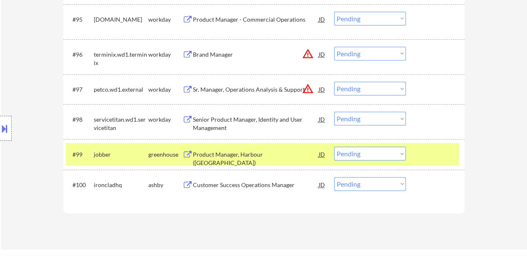
click at [254, 152] on div "Product Manager, Harbour (US)" at bounding box center [256, 158] width 126 height 16
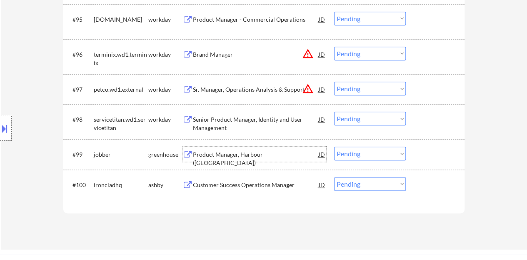
click at [435, 154] on div at bounding box center [436, 154] width 37 height 15
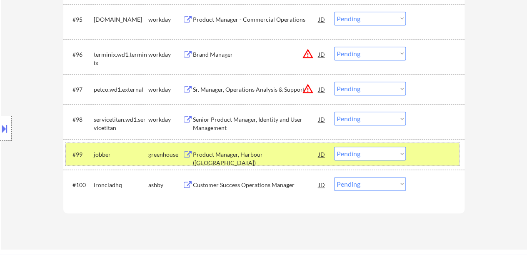
click at [346, 152] on select "Choose an option... Pending Applied Excluded (Questions) Excluded (Expired) Exc…" at bounding box center [370, 154] width 72 height 14
click at [334, 147] on select "Choose an option... Pending Applied Excluded (Questions) Excluded (Expired) Exc…" at bounding box center [370, 154] width 72 height 14
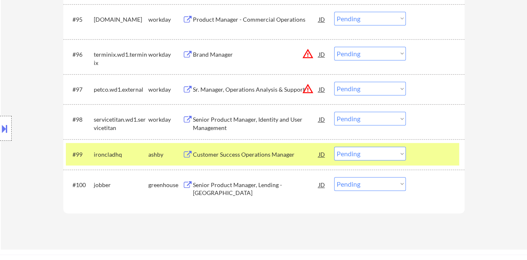
click at [262, 154] on div "Customer Success Operations Manager" at bounding box center [256, 154] width 126 height 8
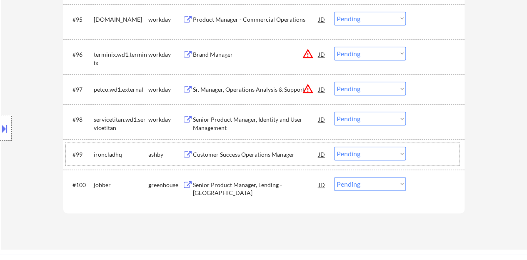
click at [420, 158] on div at bounding box center [436, 154] width 37 height 15
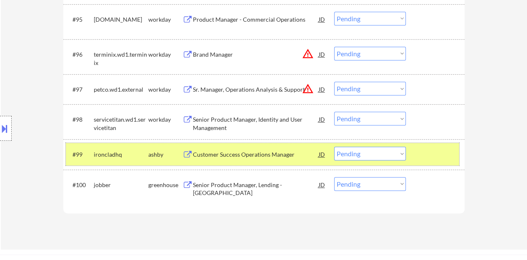
click at [353, 151] on select "Choose an option... Pending Applied Excluded (Questions) Excluded (Expired) Exc…" at bounding box center [370, 154] width 72 height 14
click at [334, 147] on select "Choose an option... Pending Applied Excluded (Questions) Excluded (Expired) Exc…" at bounding box center [370, 154] width 72 height 14
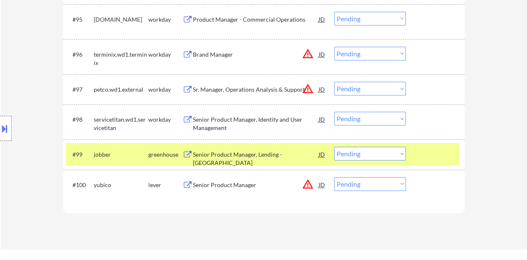
click at [264, 155] on div "Senior Product Manager, Lending - US" at bounding box center [256, 158] width 126 height 16
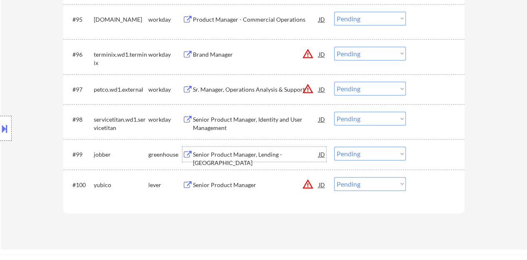
click at [423, 154] on div at bounding box center [436, 154] width 37 height 15
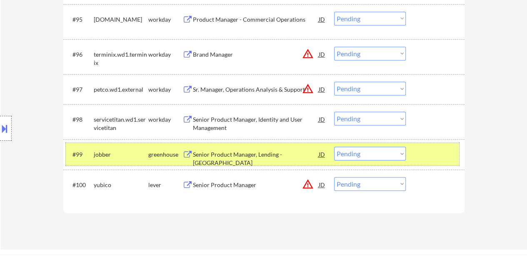
click at [358, 154] on select "Choose an option... Pending Applied Excluded (Questions) Excluded (Expired) Exc…" at bounding box center [370, 154] width 72 height 14
click at [334, 147] on select "Choose an option... Pending Applied Excluded (Questions) Excluded (Expired) Exc…" at bounding box center [370, 154] width 72 height 14
select select ""pending""
click at [430, 156] on div at bounding box center [436, 154] width 37 height 15
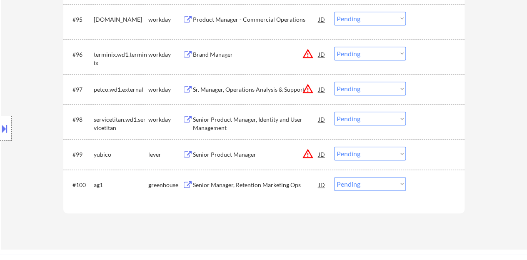
click at [284, 184] on div "Senior Manager, Retention Marketing Ops" at bounding box center [256, 185] width 126 height 8
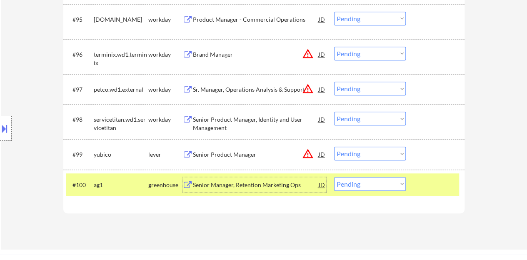
click at [364, 182] on select "Choose an option... Pending Applied Excluded (Questions) Excluded (Expired) Exc…" at bounding box center [370, 184] width 72 height 14
click at [334, 177] on select "Choose an option... Pending Applied Excluded (Questions) Excluded (Expired) Exc…" at bounding box center [370, 184] width 72 height 14
select select ""pending""
click at [428, 183] on div at bounding box center [436, 184] width 37 height 15
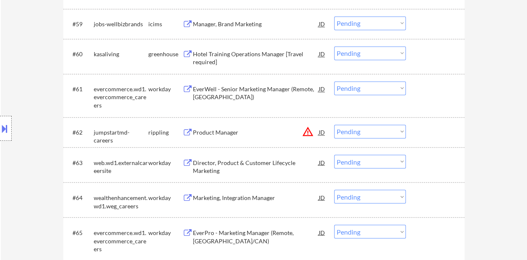
scroll to position [2165, 0]
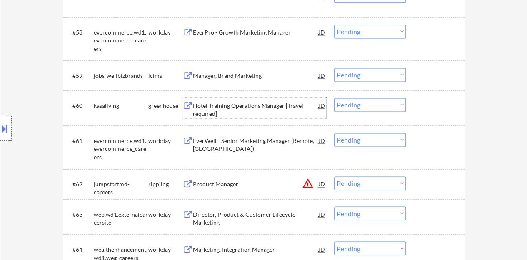
click at [244, 102] on div "Hotel Training Operations Manager [Travel required]" at bounding box center [256, 110] width 126 height 16
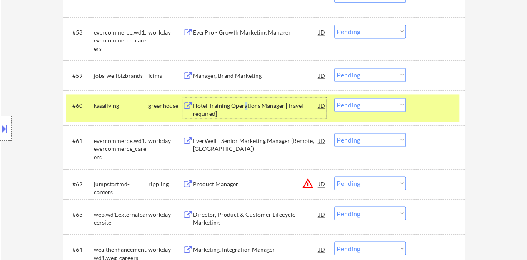
click at [362, 100] on select "Choose an option... Pending Applied Excluded (Questions) Excluded (Expired) Exc…" at bounding box center [370, 105] width 72 height 14
click at [334, 98] on select "Choose an option... Pending Applied Excluded (Questions) Excluded (Expired) Exc…" at bounding box center [370, 105] width 72 height 14
select select ""pending""
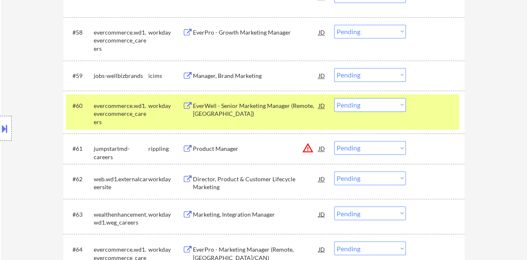
click at [439, 110] on div at bounding box center [436, 105] width 37 height 15
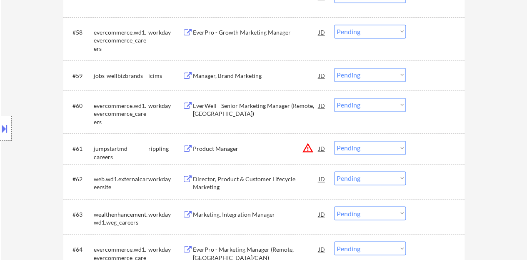
click at [224, 147] on div "Product Manager" at bounding box center [256, 148] width 126 height 8
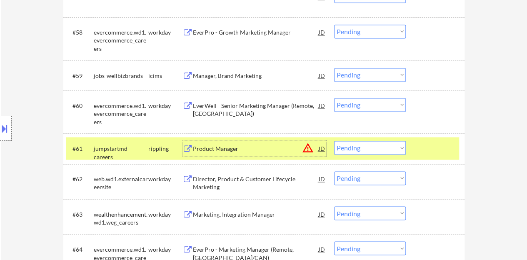
click at [390, 149] on select "Choose an option... Pending Applied Excluded (Questions) Excluded (Expired) Exc…" at bounding box center [370, 148] width 72 height 14
click at [334, 141] on select "Choose an option... Pending Applied Excluded (Questions) Excluded (Expired) Exc…" at bounding box center [370, 148] width 72 height 14
select select ""pending""
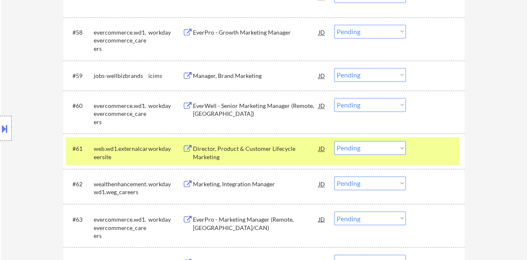
click at [440, 147] on div at bounding box center [436, 148] width 37 height 15
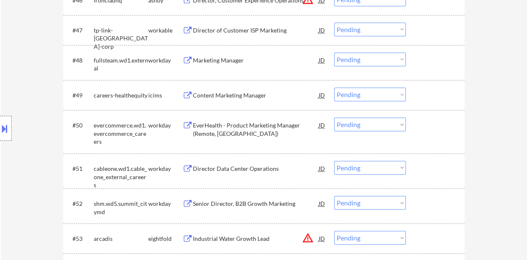
scroll to position [1665, 0]
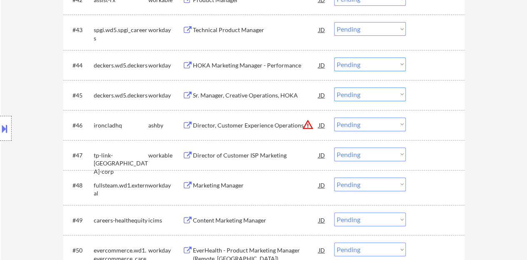
click at [236, 181] on div "Marketing Manager" at bounding box center [256, 185] width 126 height 8
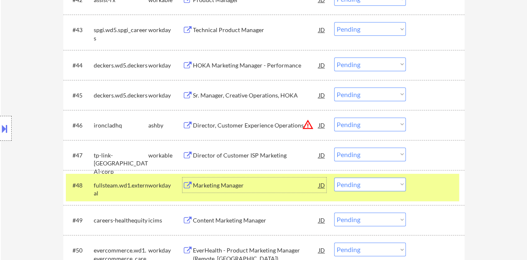
click at [356, 187] on select "Choose an option... Pending Applied Excluded (Questions) Excluded (Expired) Exc…" at bounding box center [370, 184] width 72 height 14
click at [334, 177] on select "Choose an option... Pending Applied Excluded (Questions) Excluded (Expired) Exc…" at bounding box center [370, 184] width 72 height 14
select select ""pending""
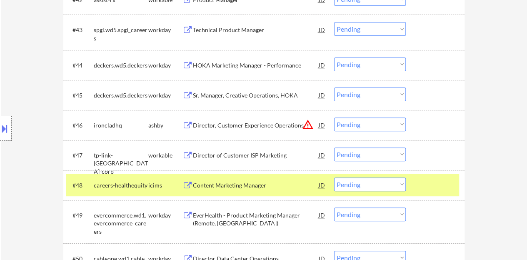
click at [425, 185] on div at bounding box center [436, 184] width 37 height 15
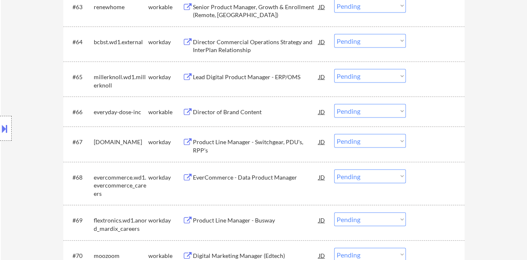
scroll to position [2373, 0]
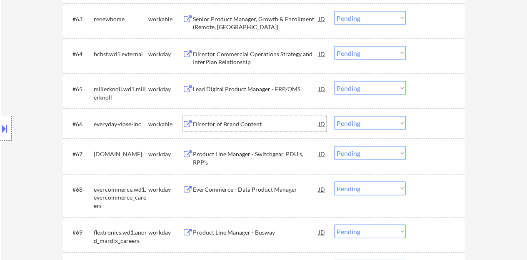
click at [234, 125] on div "Director of Brand Content" at bounding box center [256, 124] width 126 height 8
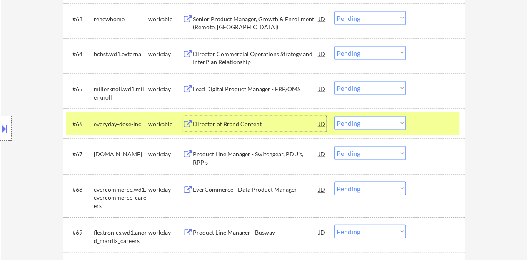
click at [362, 119] on select "Choose an option... Pending Applied Excluded (Questions) Excluded (Expired) Exc…" at bounding box center [370, 123] width 72 height 14
click at [334, 116] on select "Choose an option... Pending Applied Excluded (Questions) Excluded (Expired) Exc…" at bounding box center [370, 123] width 72 height 14
select select ""pending""
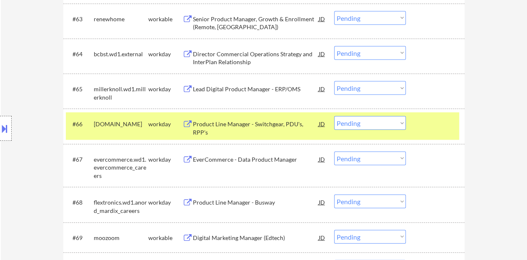
click at [433, 126] on div at bounding box center [436, 123] width 37 height 15
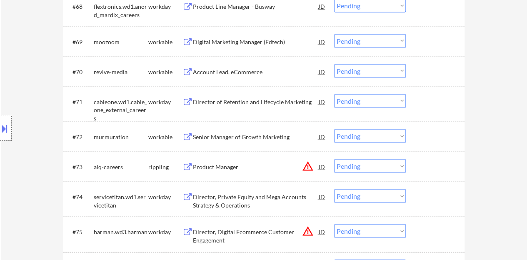
scroll to position [2581, 0]
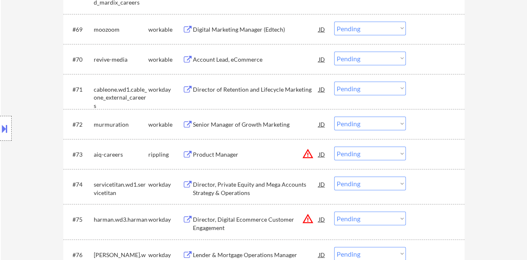
click at [218, 154] on div "Product Manager" at bounding box center [256, 154] width 126 height 8
